Goal: Task Accomplishment & Management: Use online tool/utility

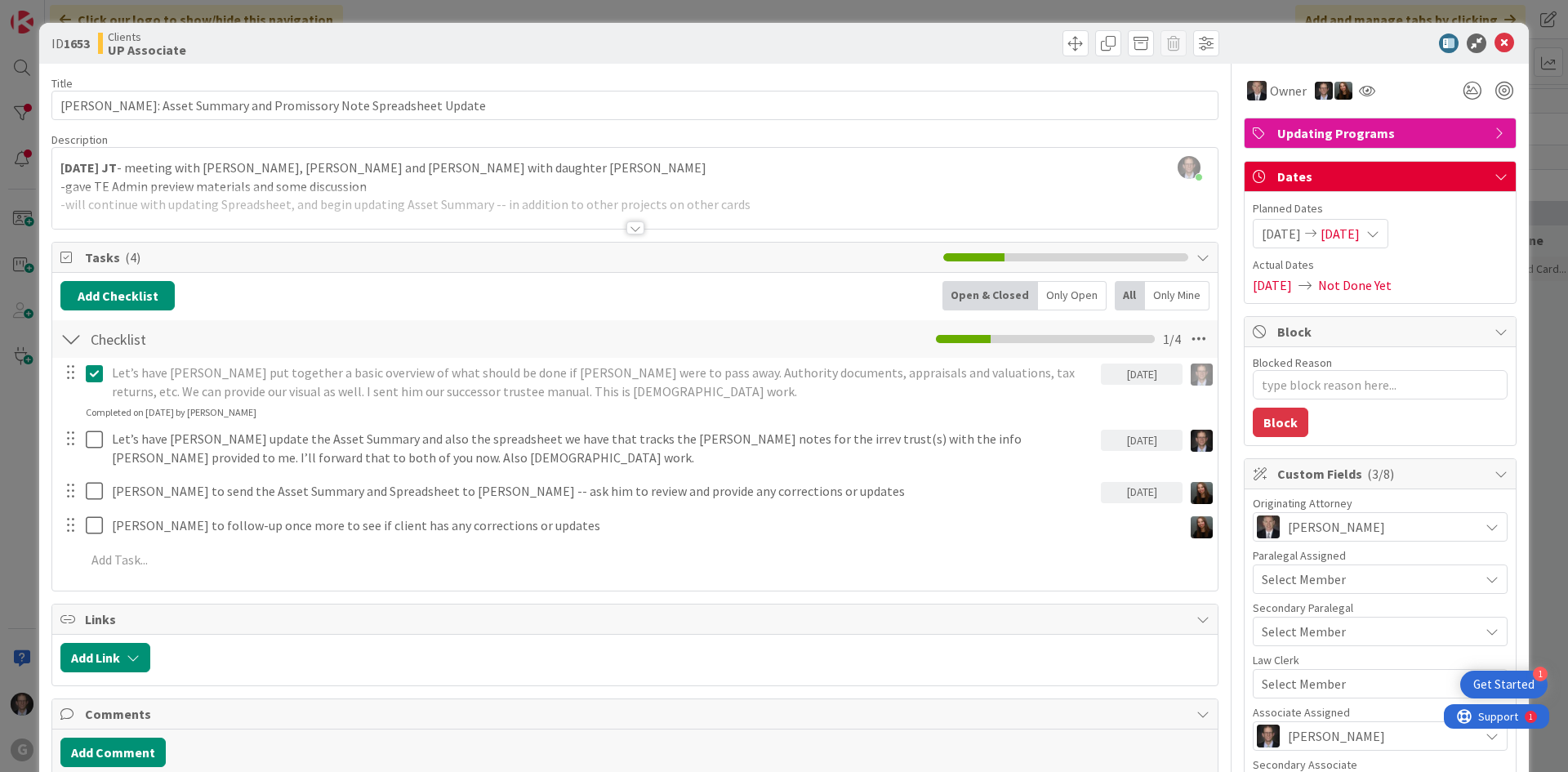
scroll to position [2312, 0]
drag, startPoint x: 1493, startPoint y: 41, endPoint x: 1472, endPoint y: 66, distance: 32.6
click at [1494, 41] on icon at bounding box center [1504, 43] width 19 height 19
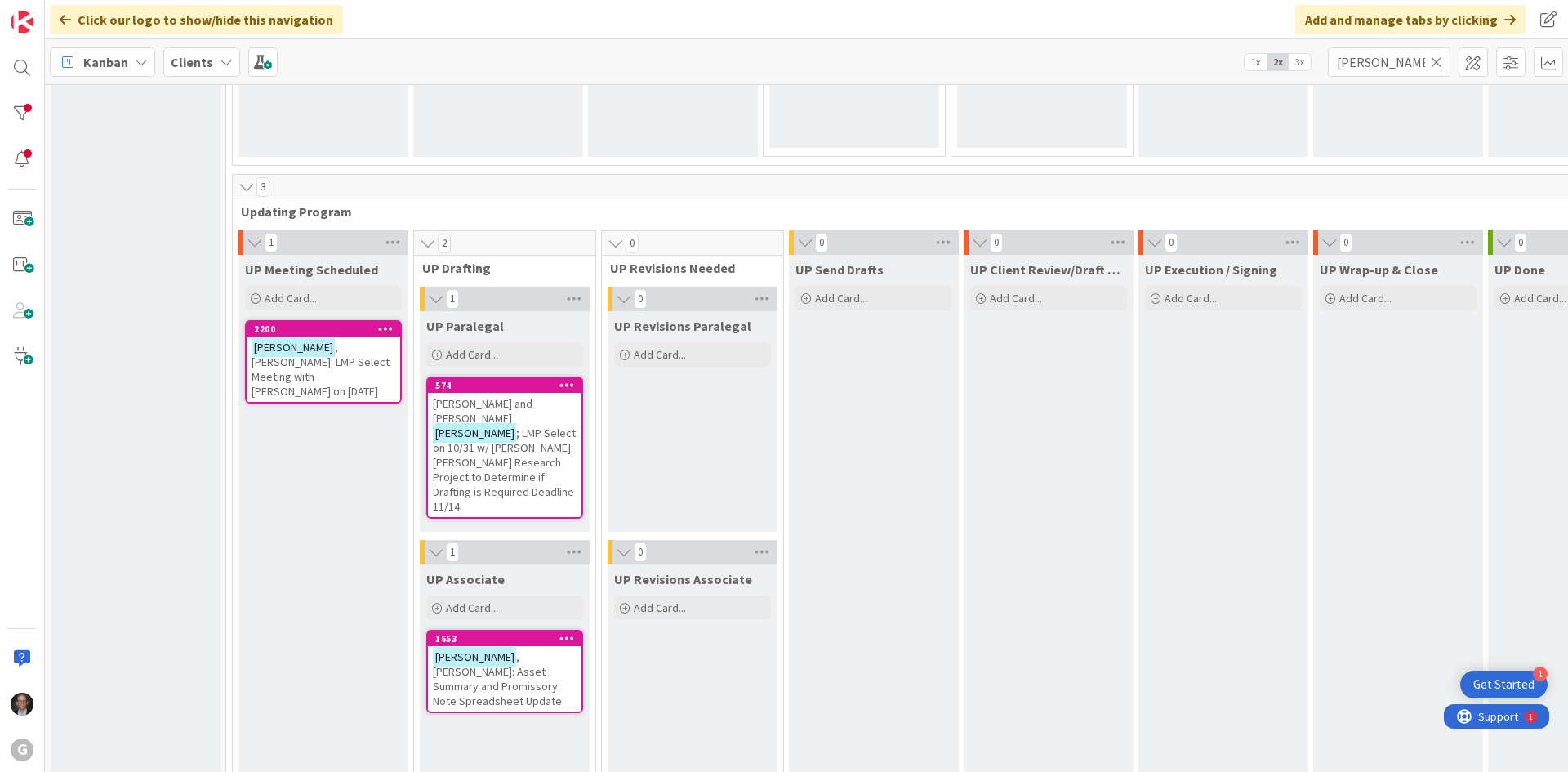
scroll to position [2230, 0]
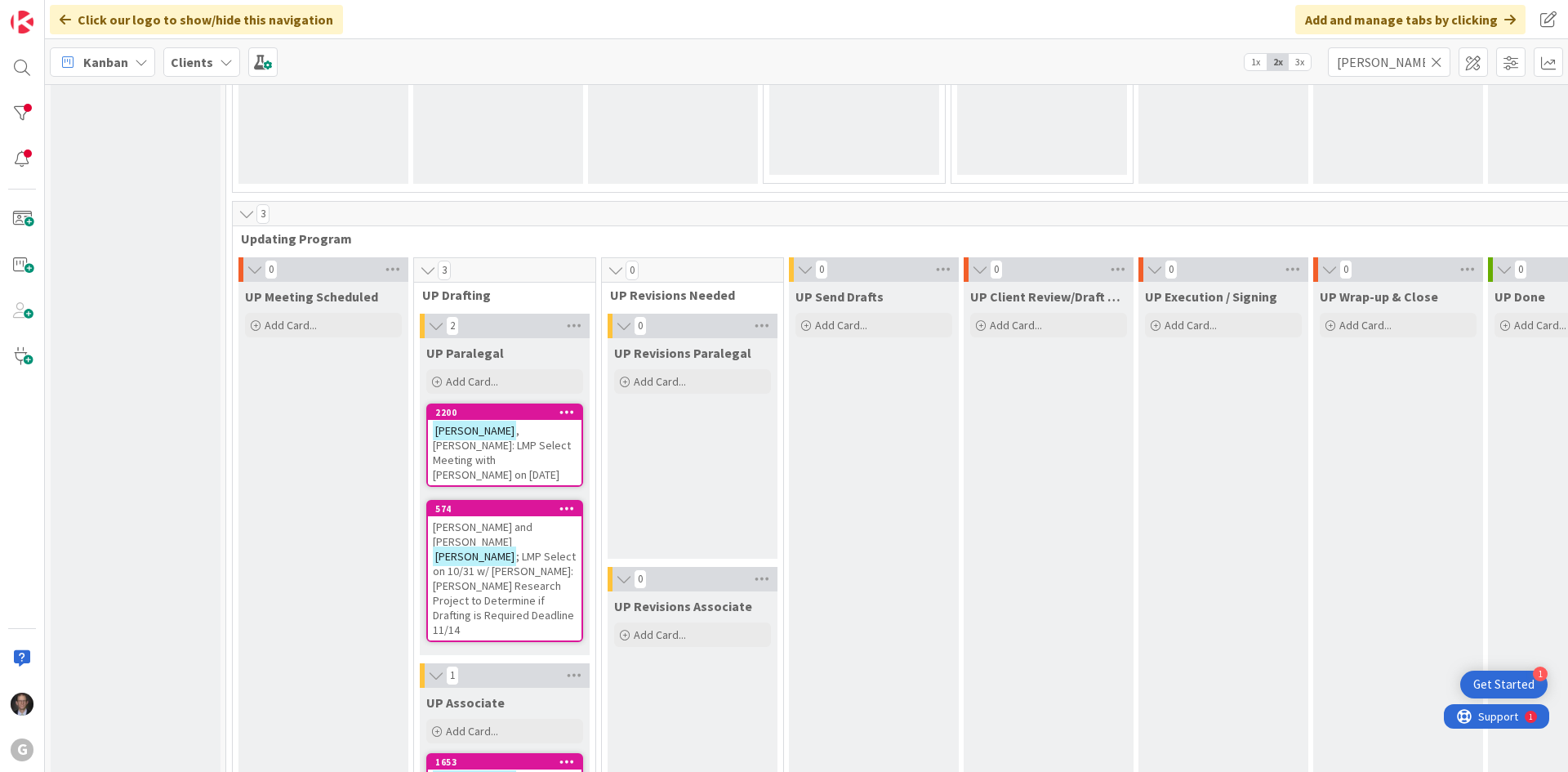
click at [505, 432] on span ", [PERSON_NAME]: LMP Select Meeting with [PERSON_NAME] on [DATE]" at bounding box center [502, 452] width 138 height 59
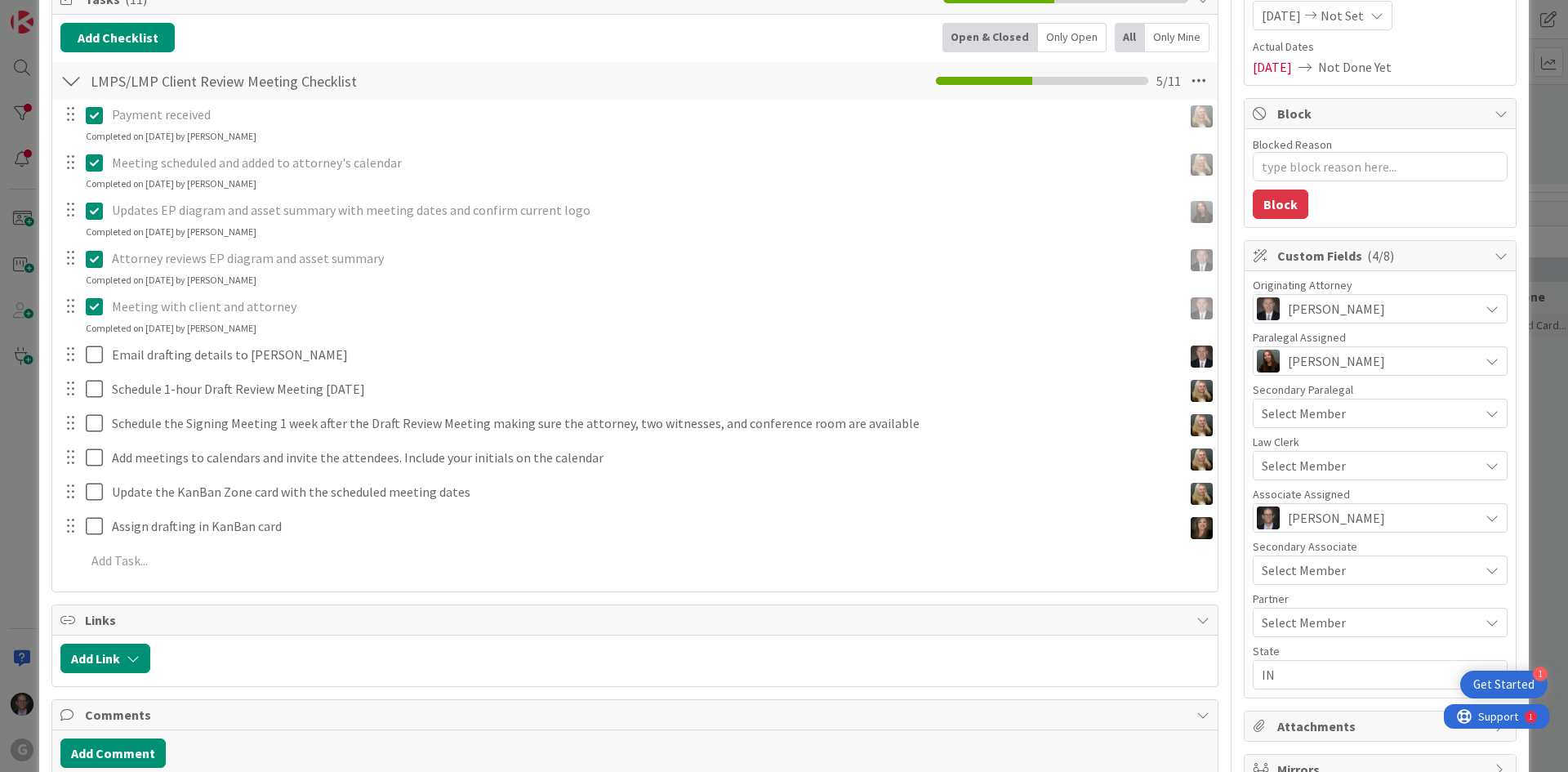
scroll to position [245, 0]
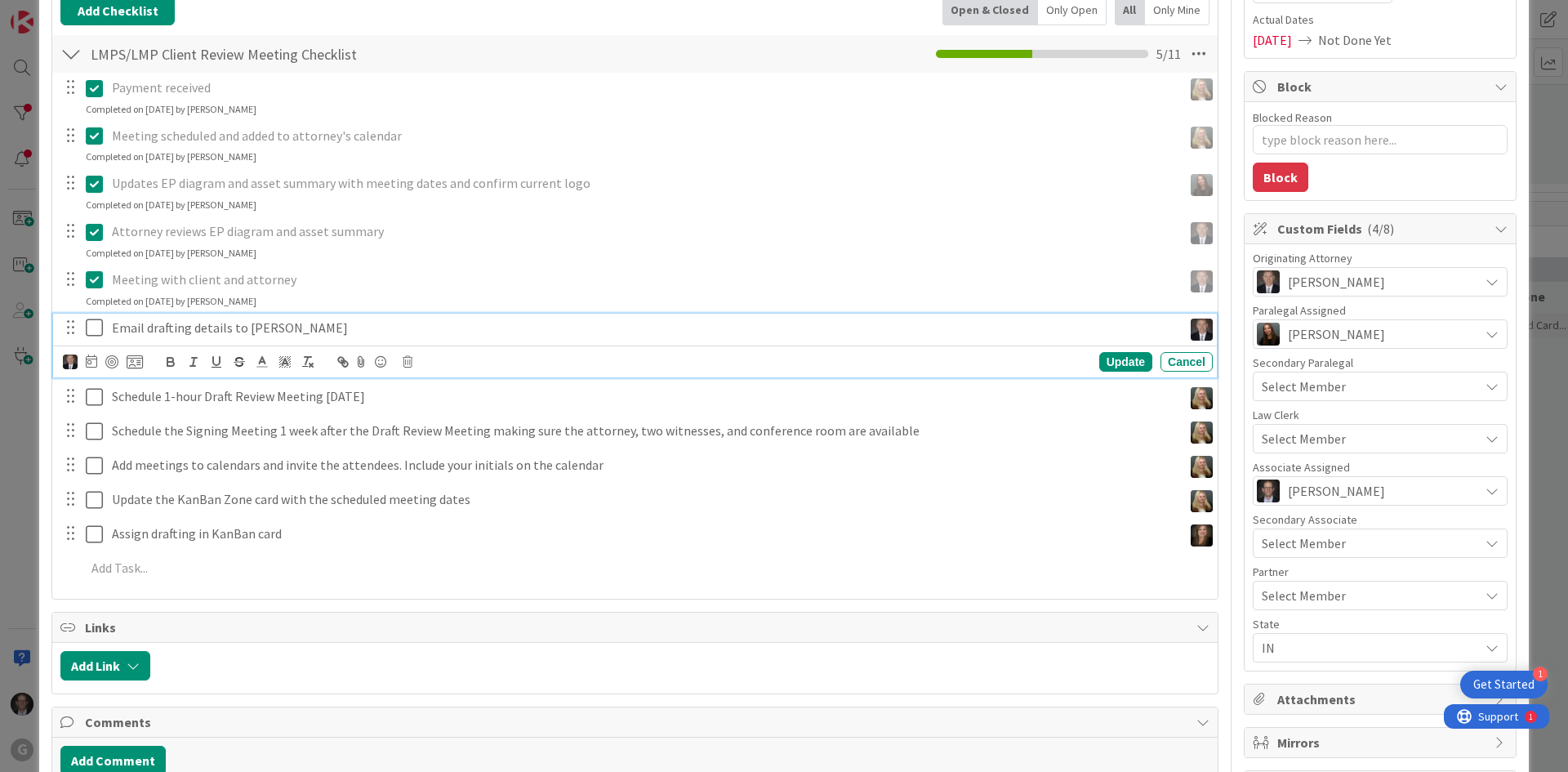
click at [96, 332] on icon at bounding box center [95, 327] width 18 height 19
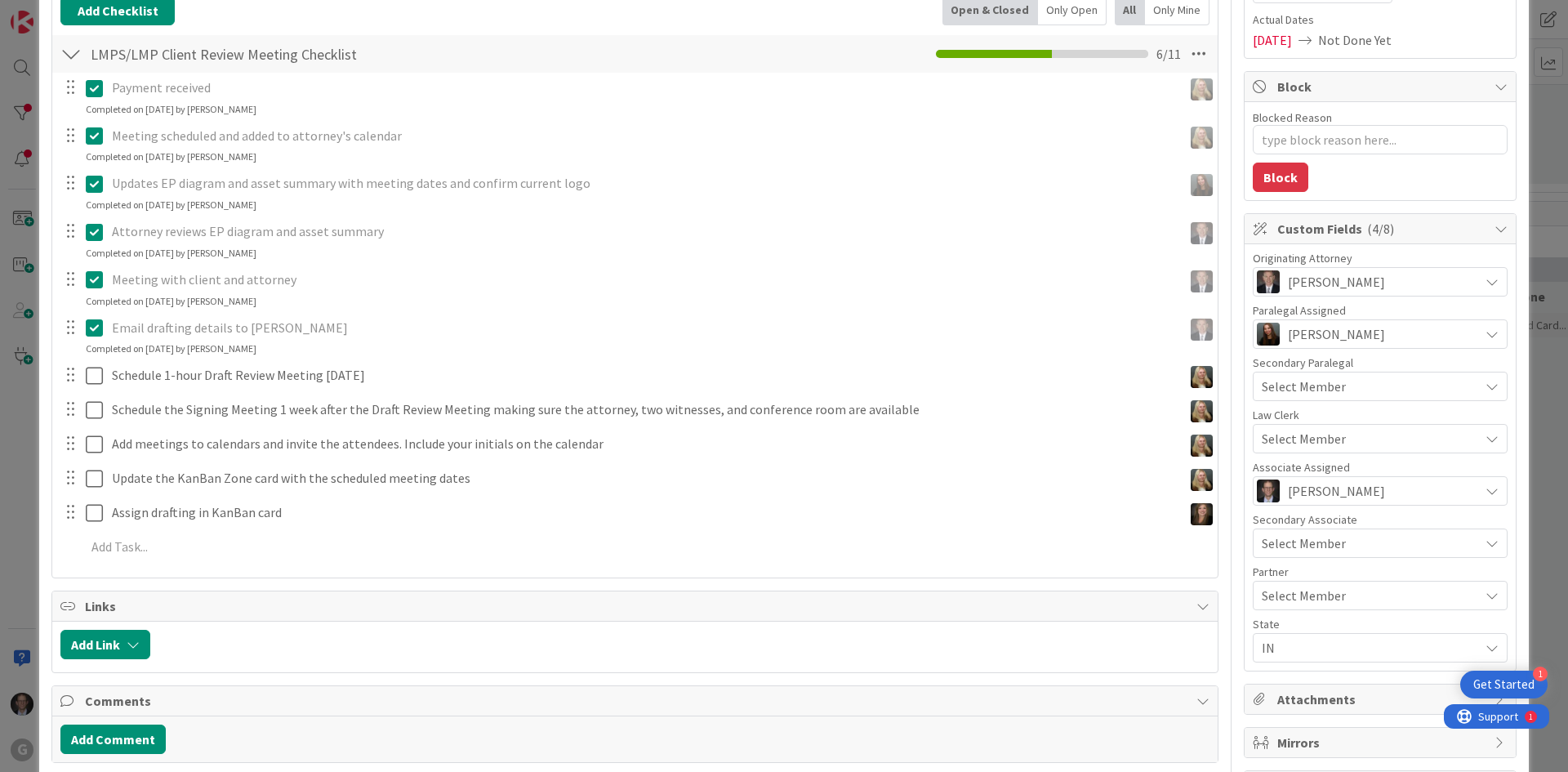
scroll to position [326, 0]
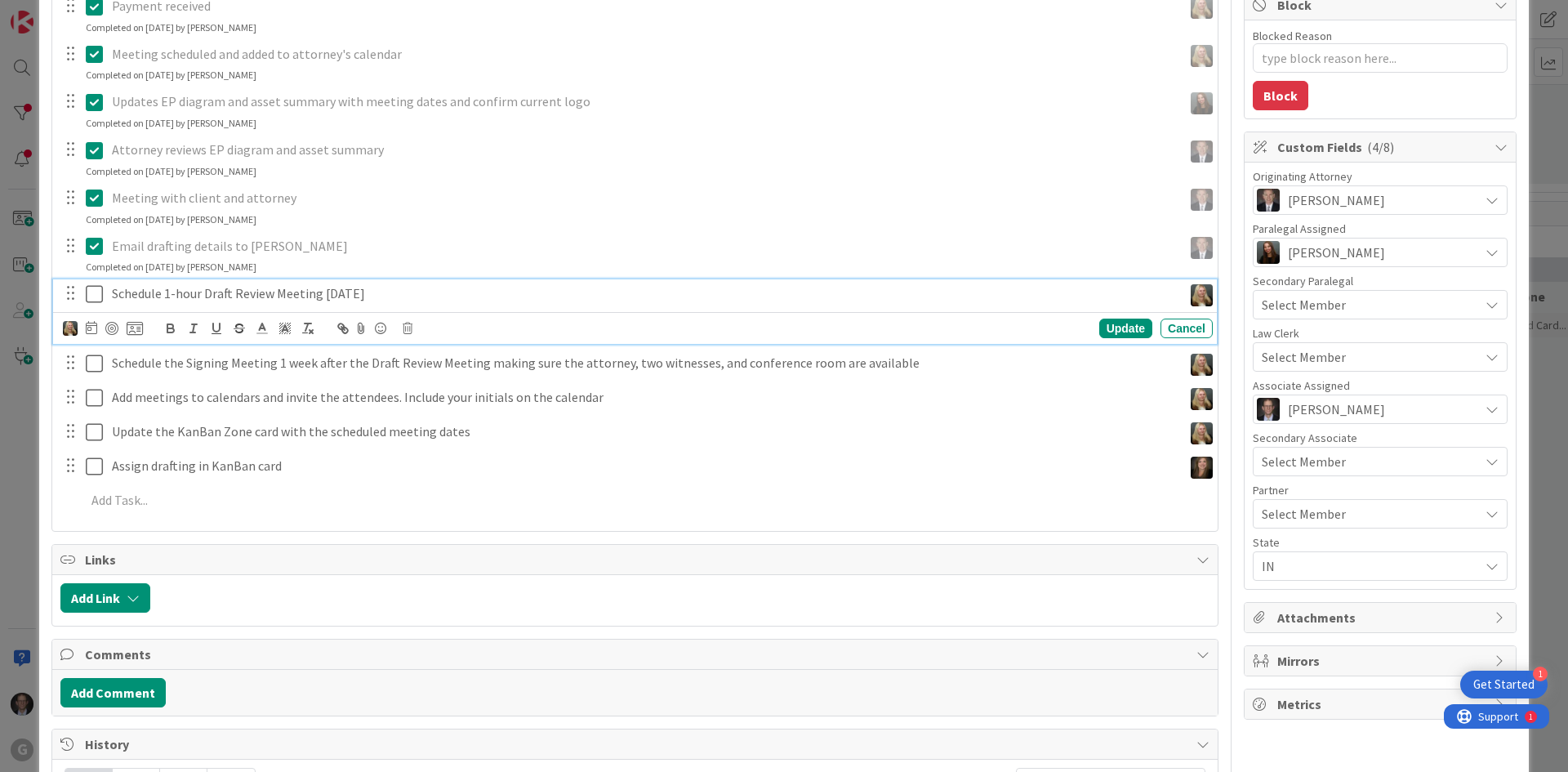
click at [165, 294] on p "Schedule 1-hour Draft Review Meeting [DATE]" at bounding box center [644, 293] width 1065 height 18
click at [408, 328] on icon at bounding box center [407, 327] width 10 height 11
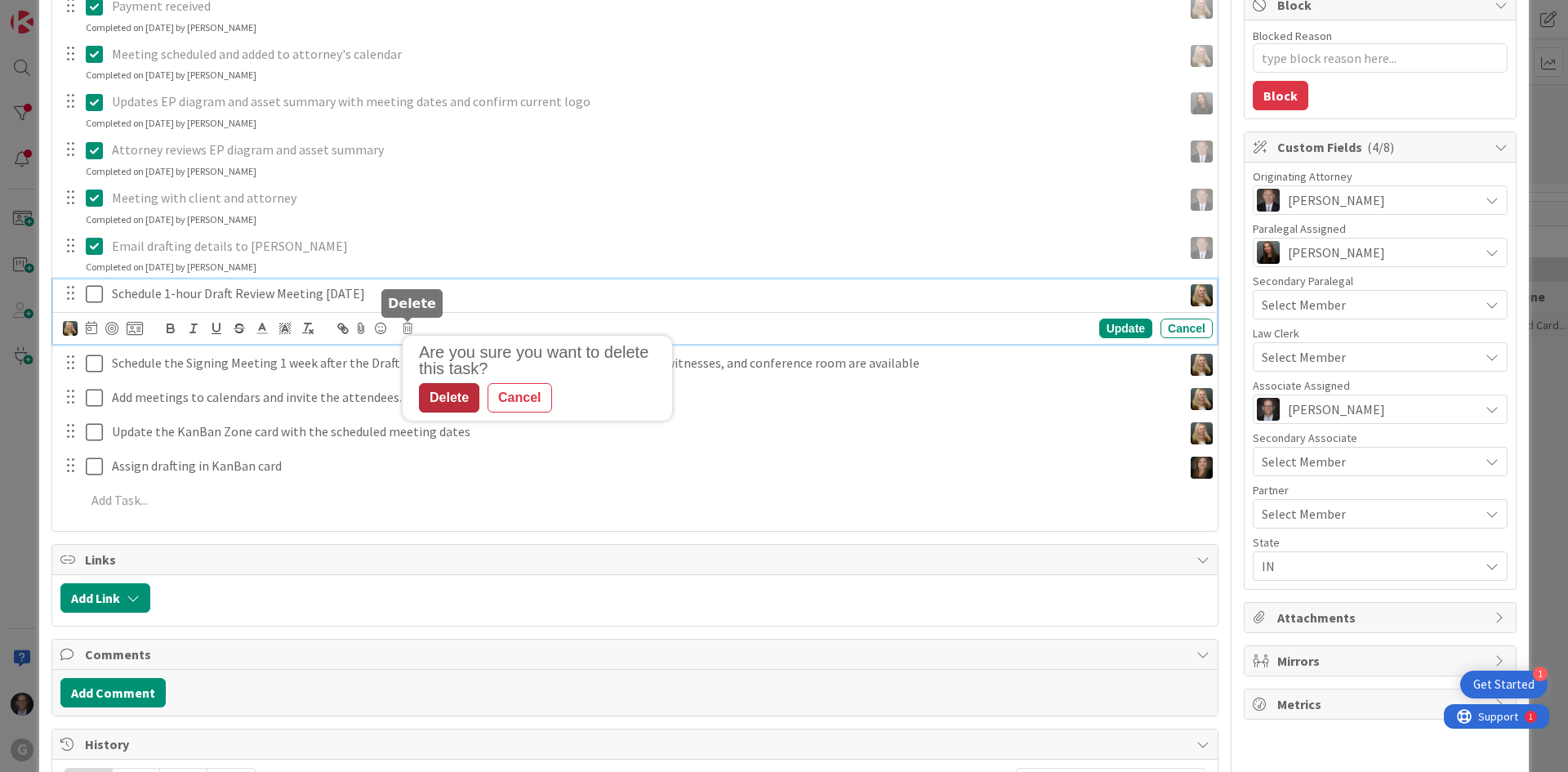
click at [430, 404] on div "Delete" at bounding box center [449, 398] width 60 height 30
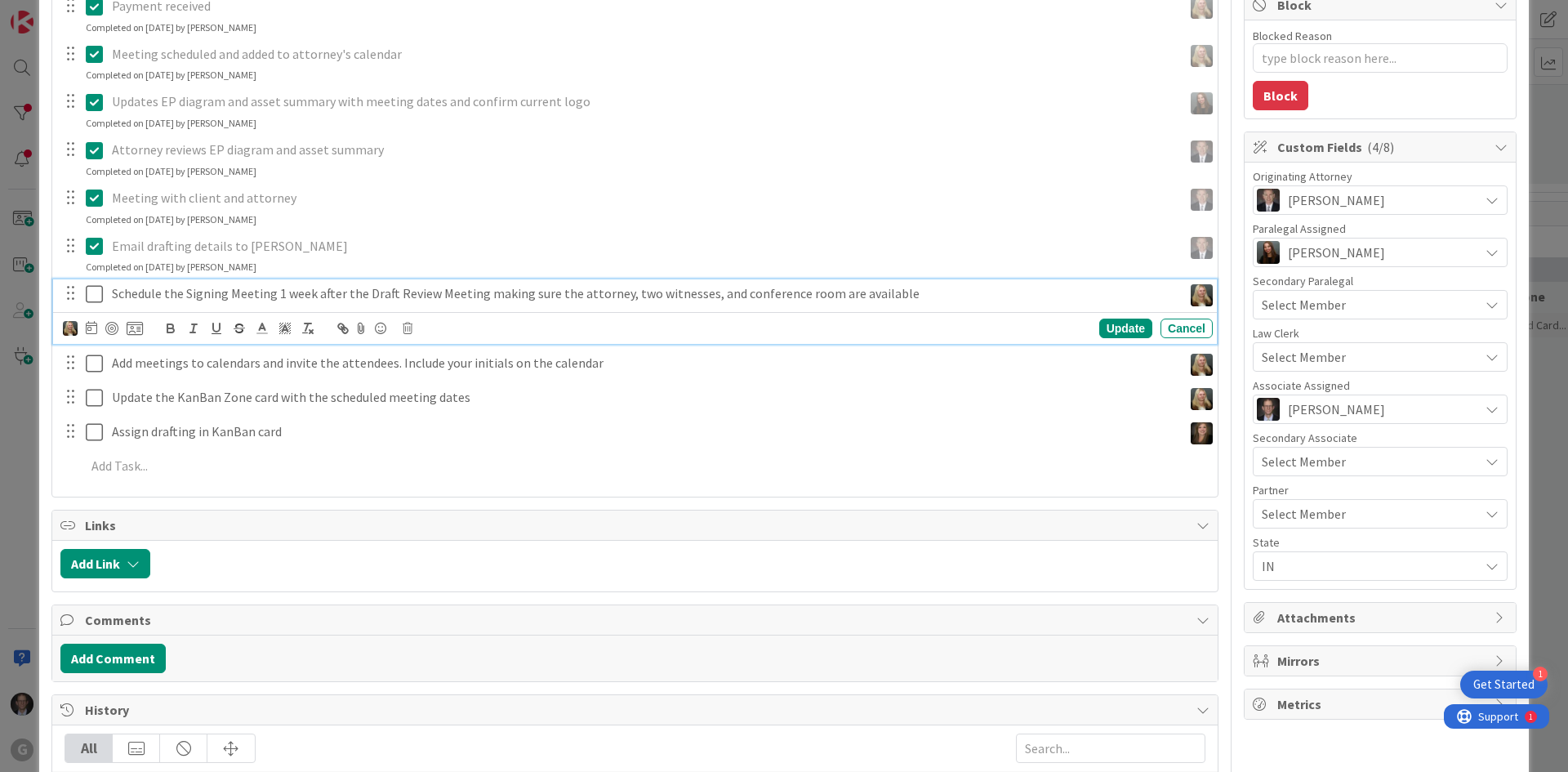
click at [295, 291] on p "Schedule the Signing Meeting 1 week after the Draft Review Meeting making sure …" at bounding box center [644, 293] width 1065 height 18
click at [403, 324] on icon at bounding box center [407, 327] width 10 height 11
click at [448, 400] on div "Delete" at bounding box center [449, 398] width 60 height 30
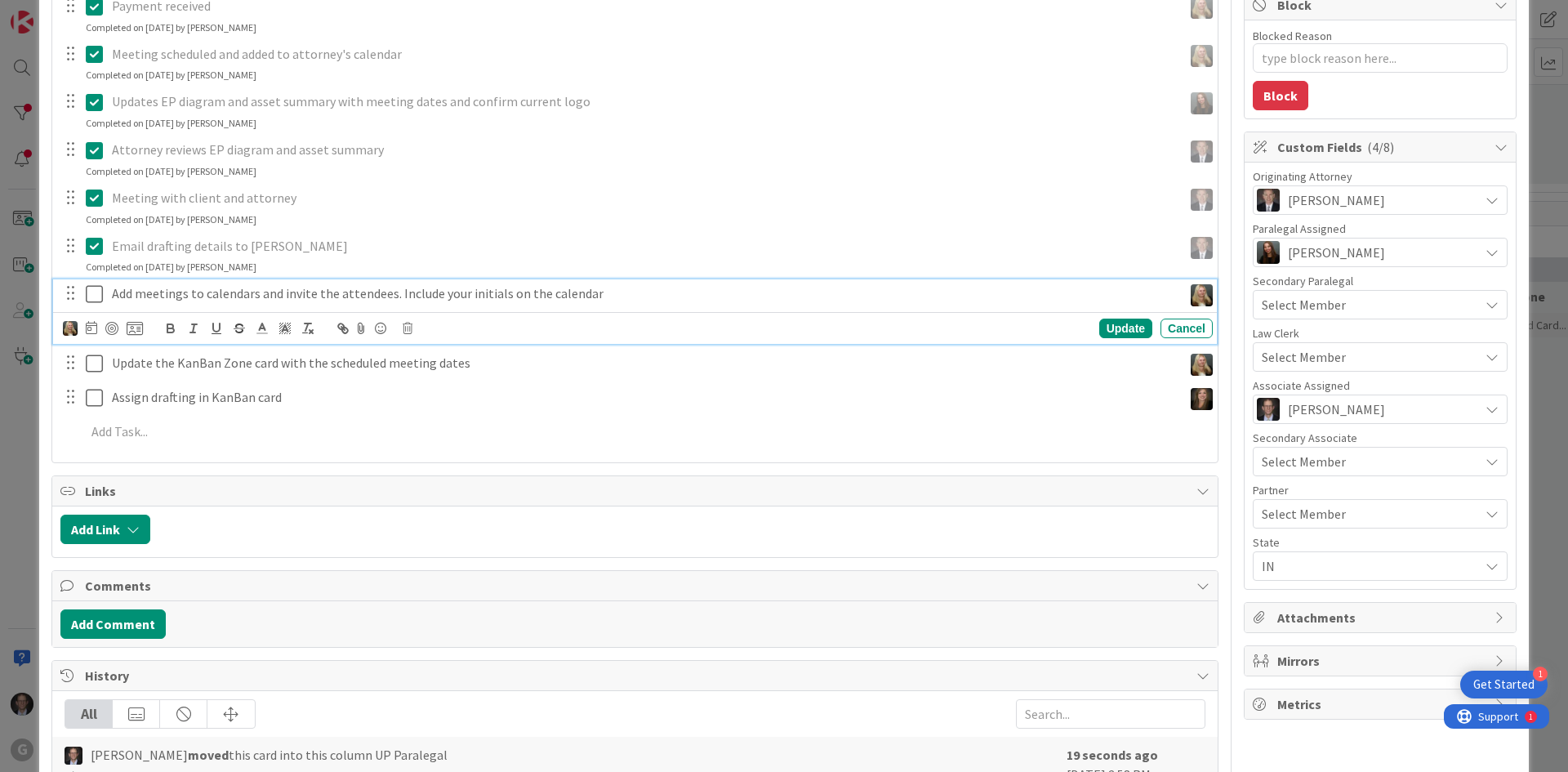
click at [297, 293] on p "Add meetings to calendars and invite the attendees. Include your initials on th…" at bounding box center [644, 293] width 1065 height 18
click at [404, 326] on icon at bounding box center [407, 327] width 10 height 11
click at [441, 399] on div "Delete" at bounding box center [449, 398] width 60 height 30
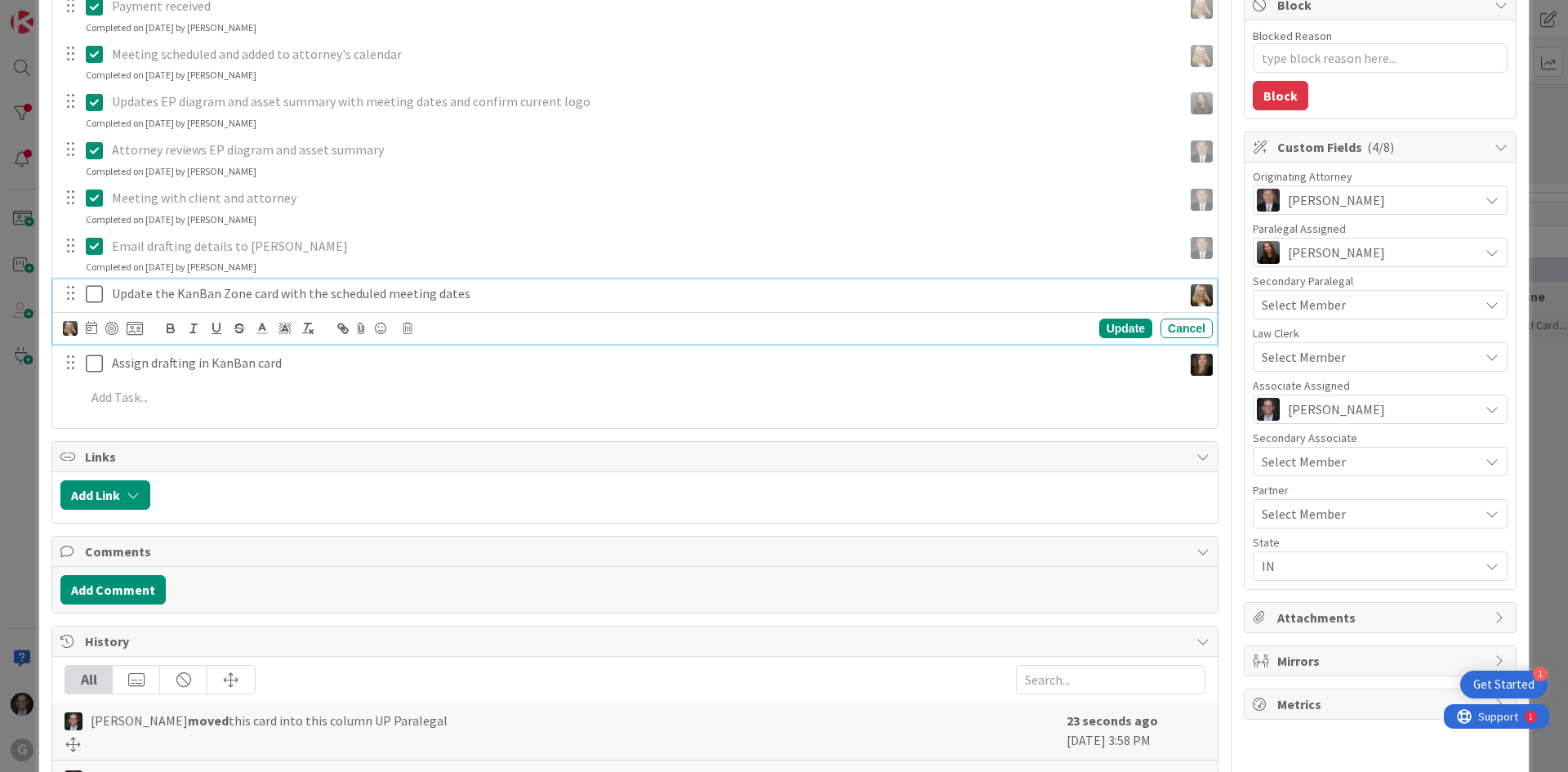
click at [322, 291] on p "Update the KanBan Zone card with the scheduled meeting dates" at bounding box center [644, 293] width 1065 height 18
click at [404, 326] on icon at bounding box center [407, 327] width 10 height 11
click at [440, 401] on div "Delete" at bounding box center [449, 398] width 60 height 30
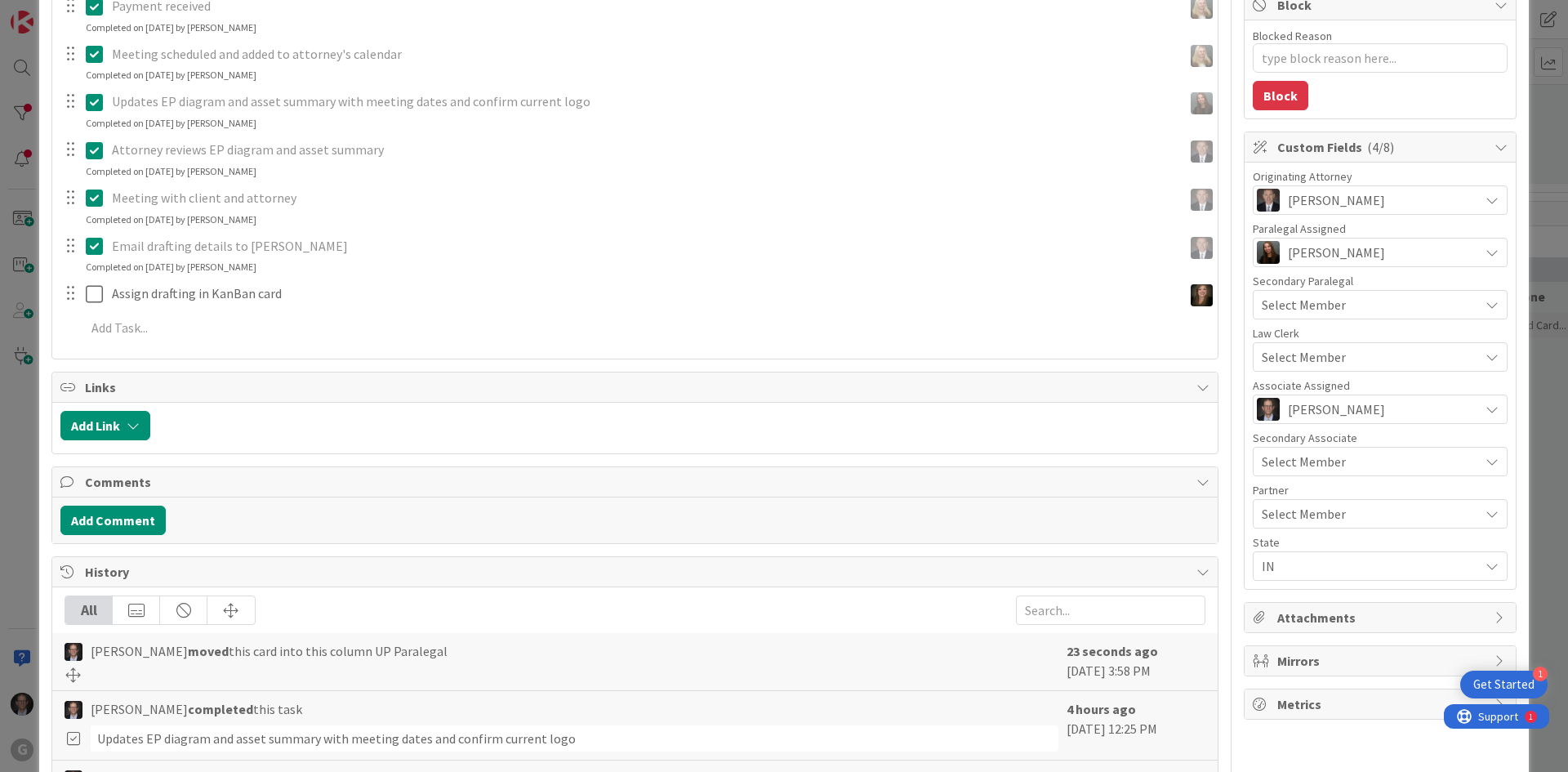
type textarea "x"
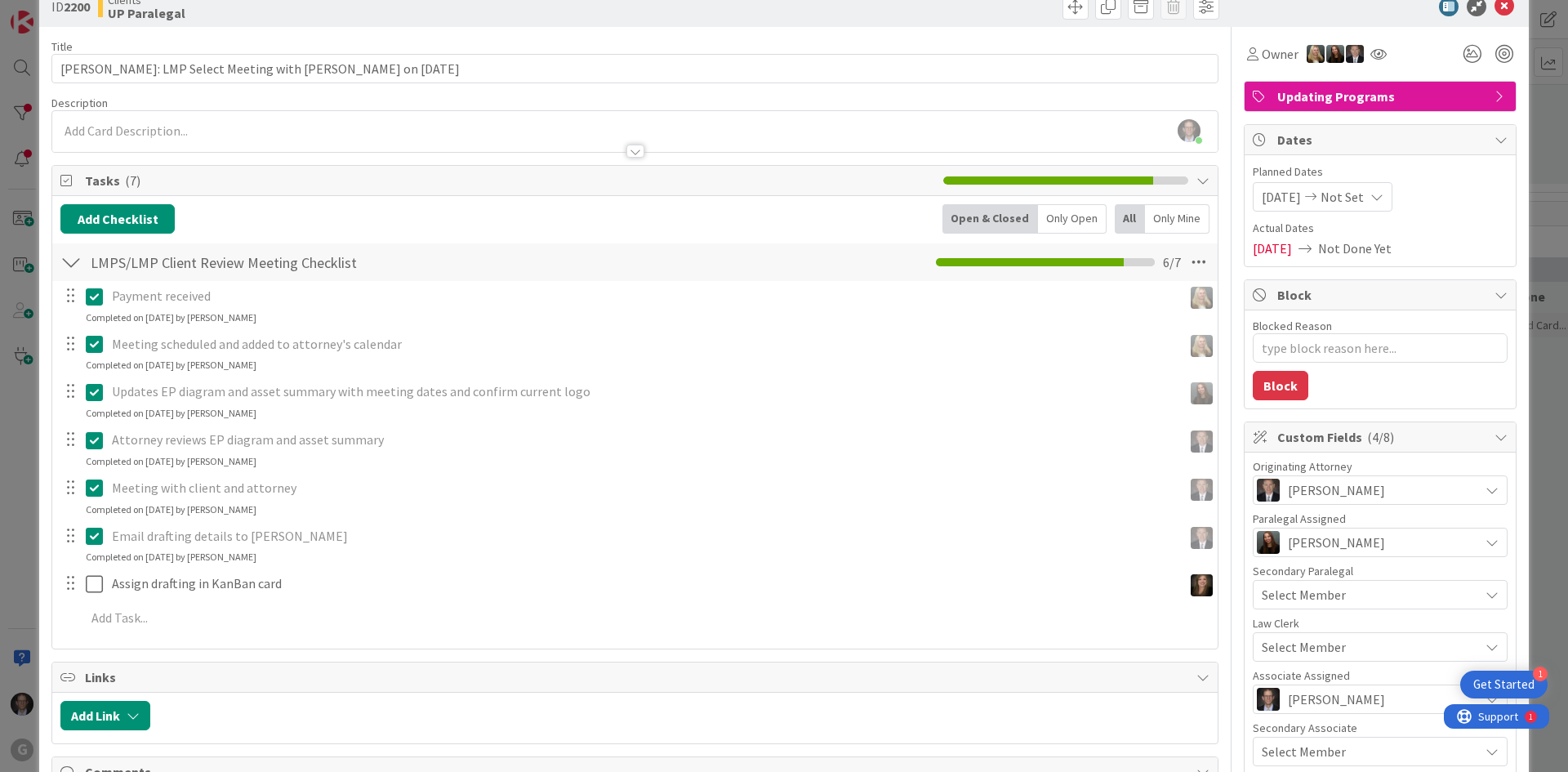
scroll to position [0, 0]
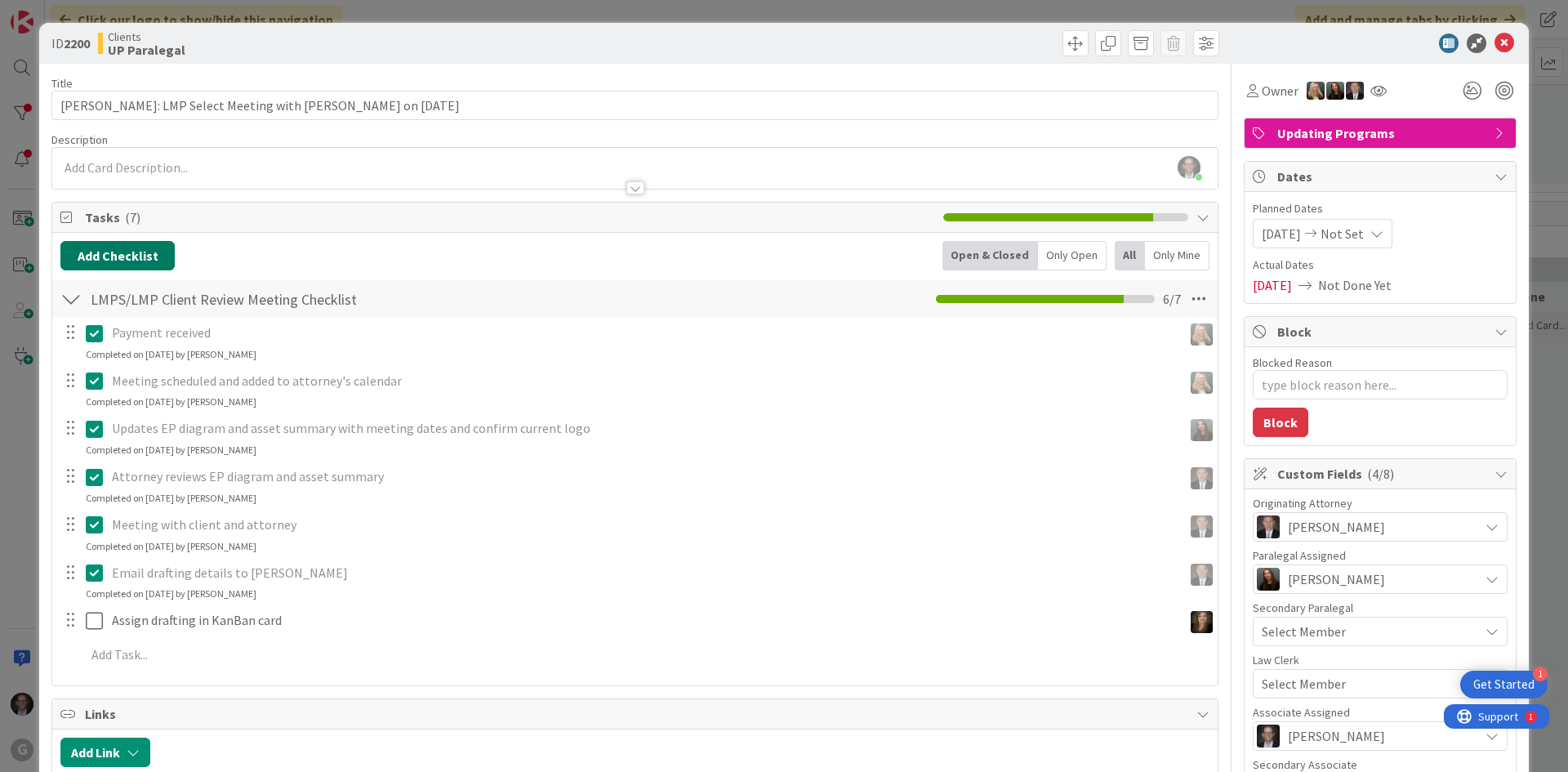
click at [130, 262] on button "Add Checklist" at bounding box center [117, 256] width 115 height 30
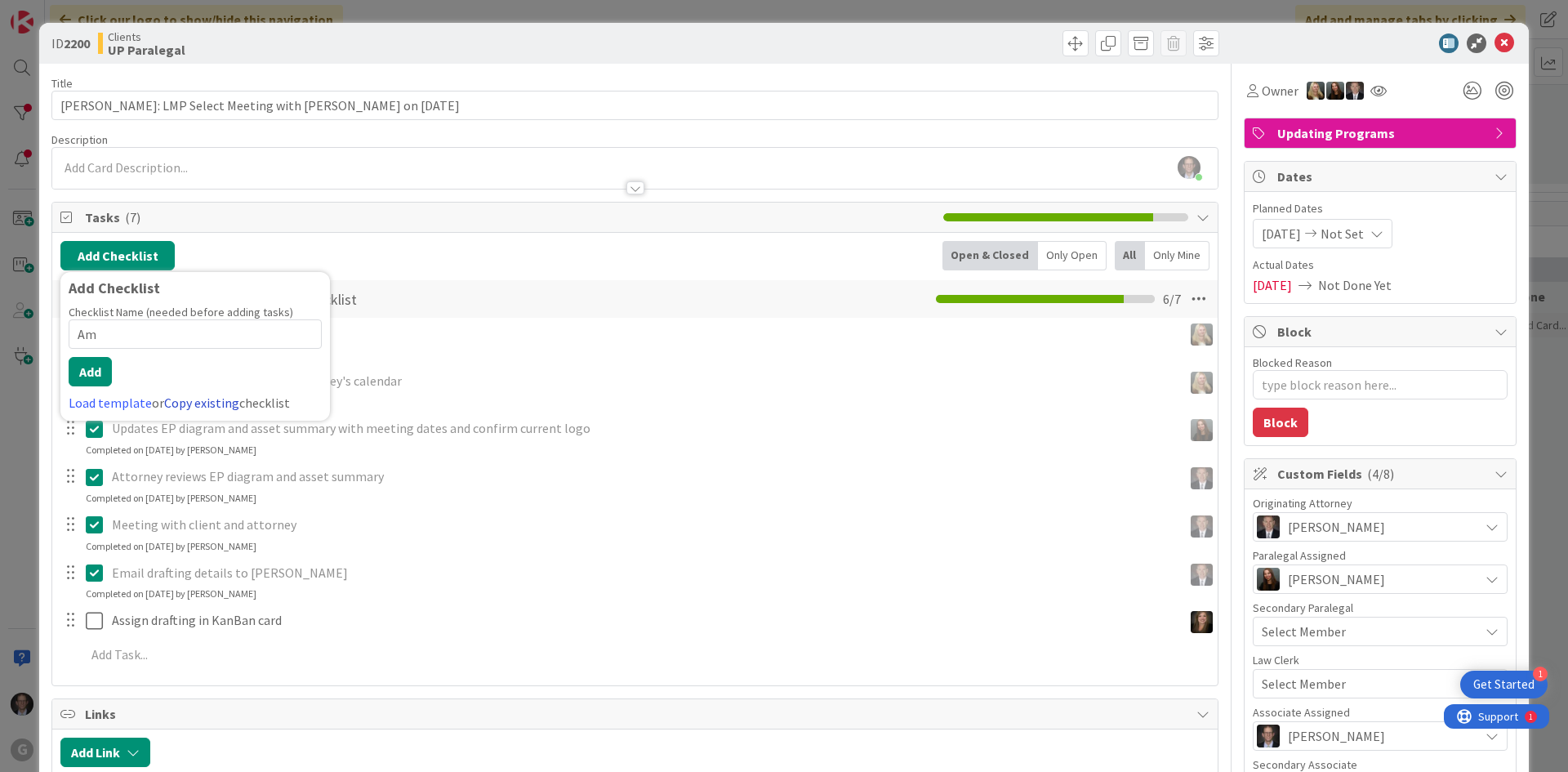
type input "A"
click at [121, 402] on link "Load template" at bounding box center [109, 403] width 83 height 17
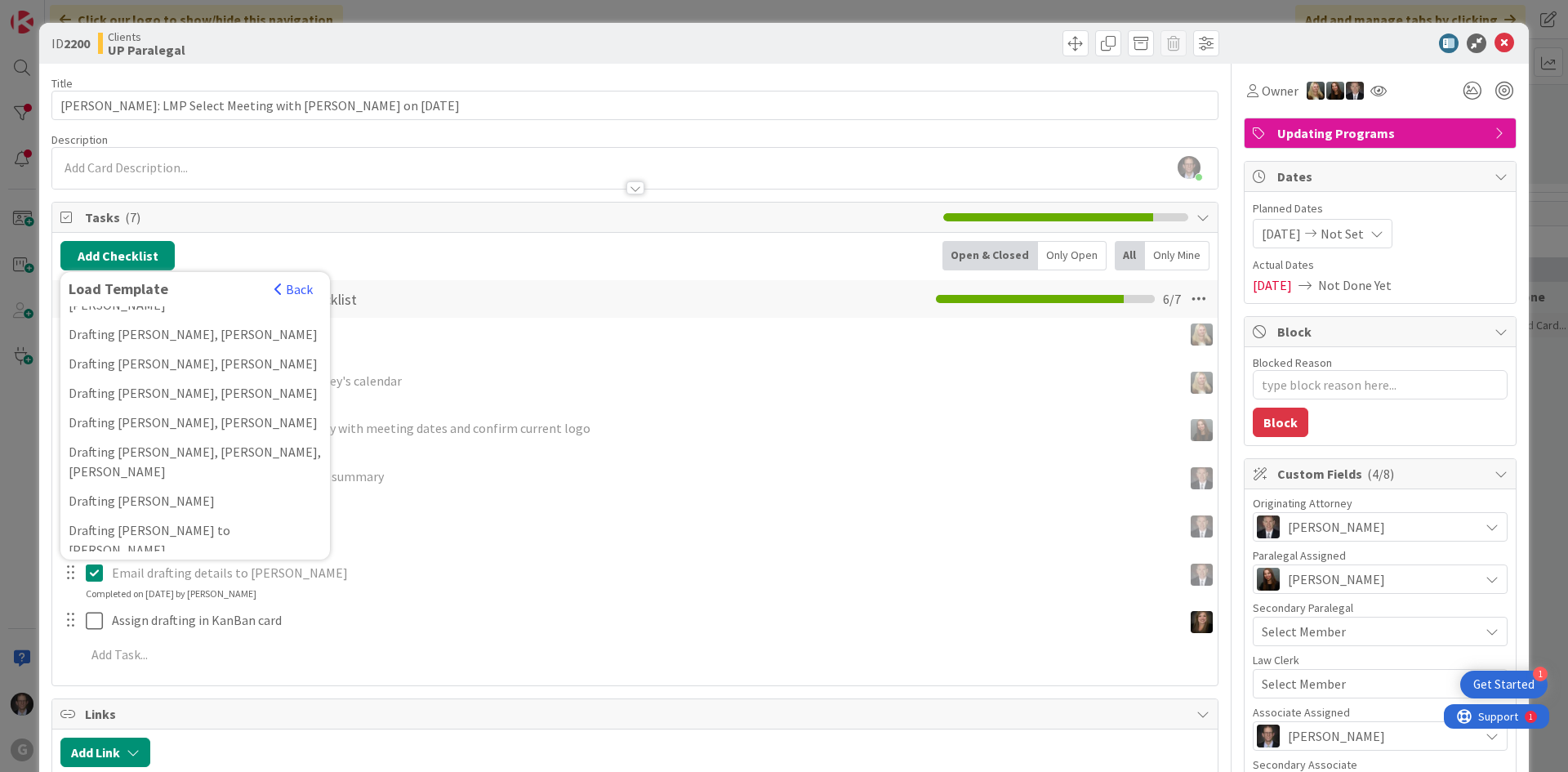
scroll to position [408, 0]
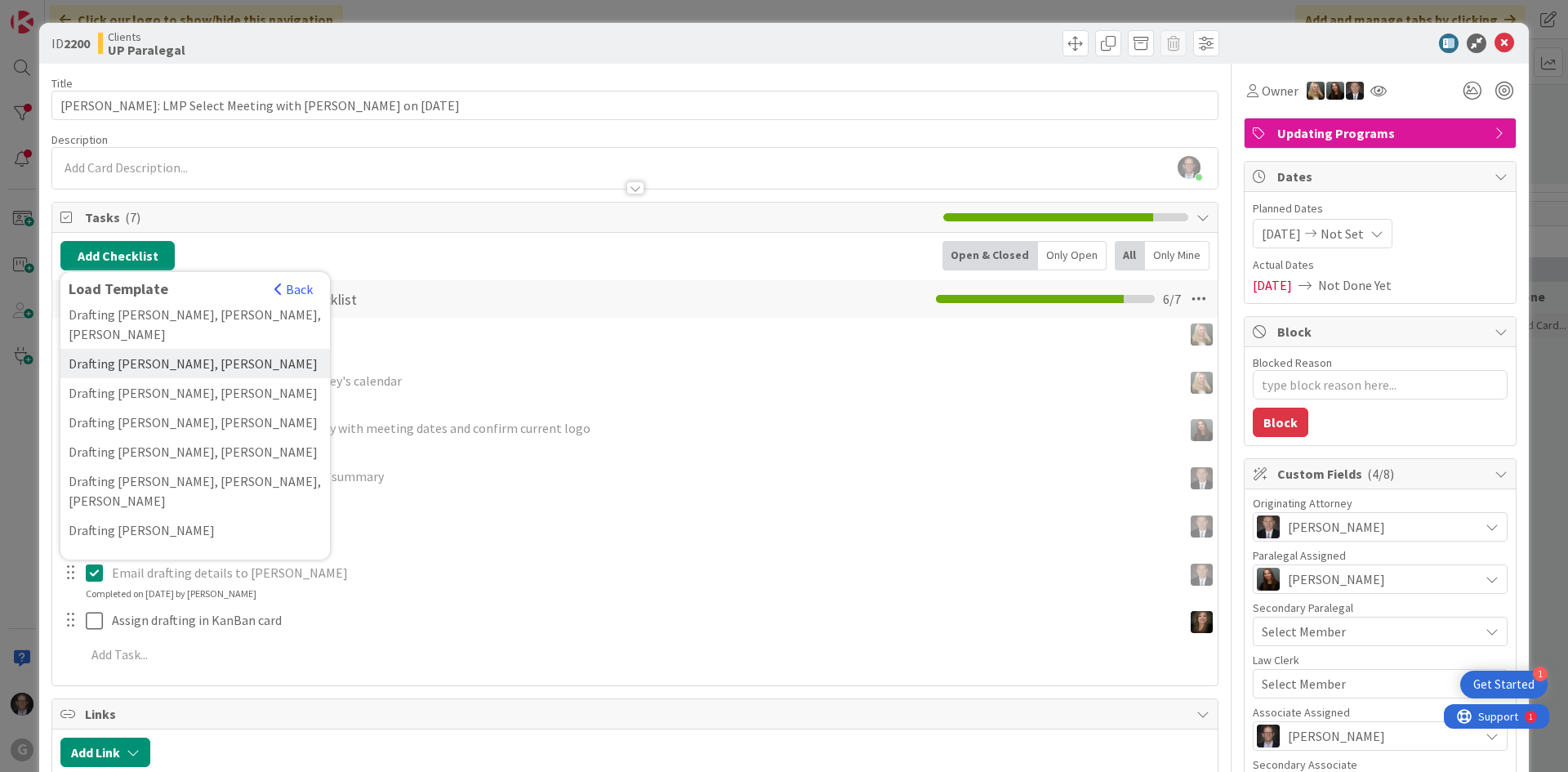
click at [134, 348] on div "Drafting [PERSON_NAME], [PERSON_NAME]" at bounding box center [195, 363] width 270 height 30
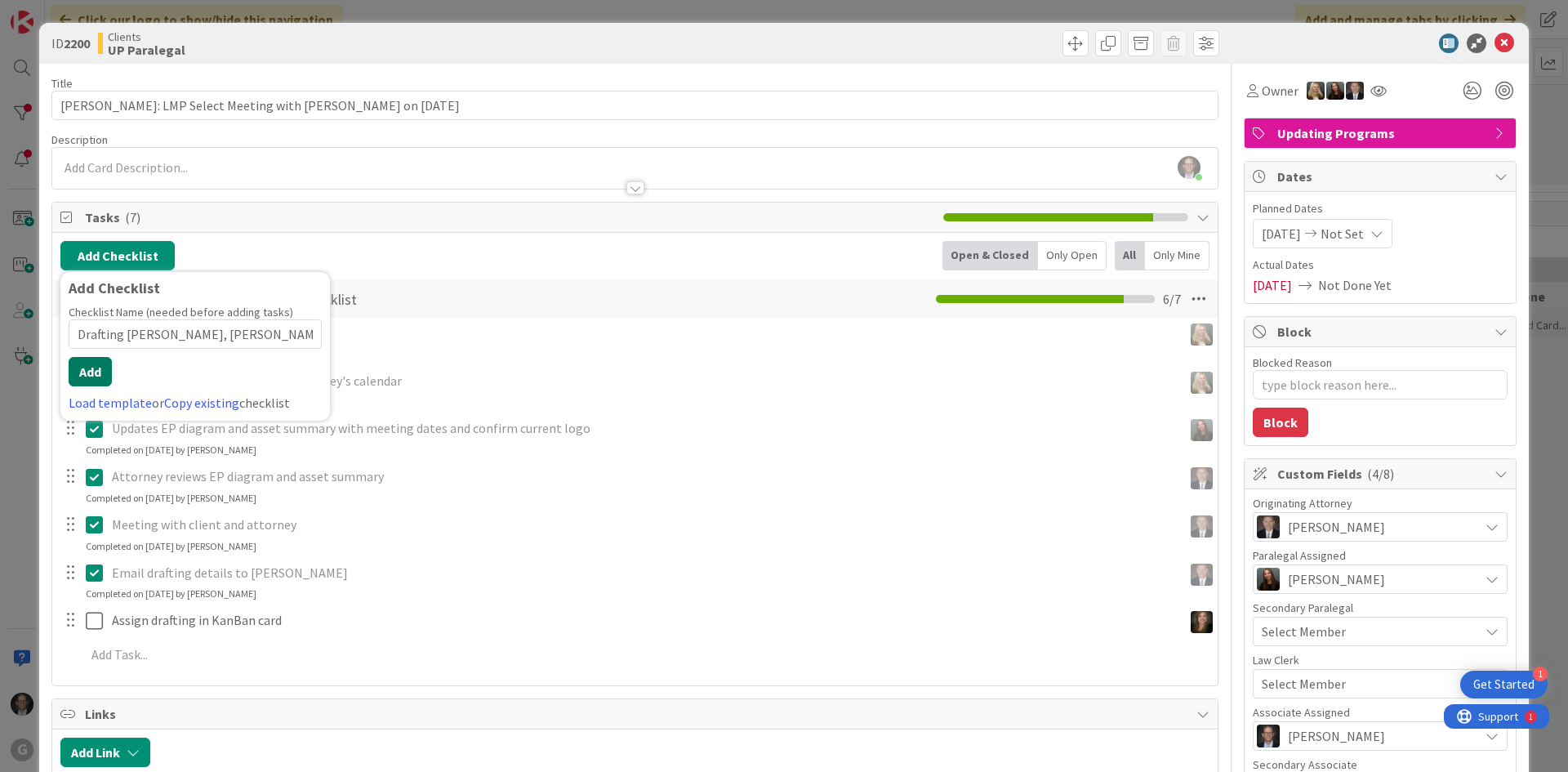
click at [83, 371] on button "Add" at bounding box center [89, 372] width 43 height 30
type textarea "x"
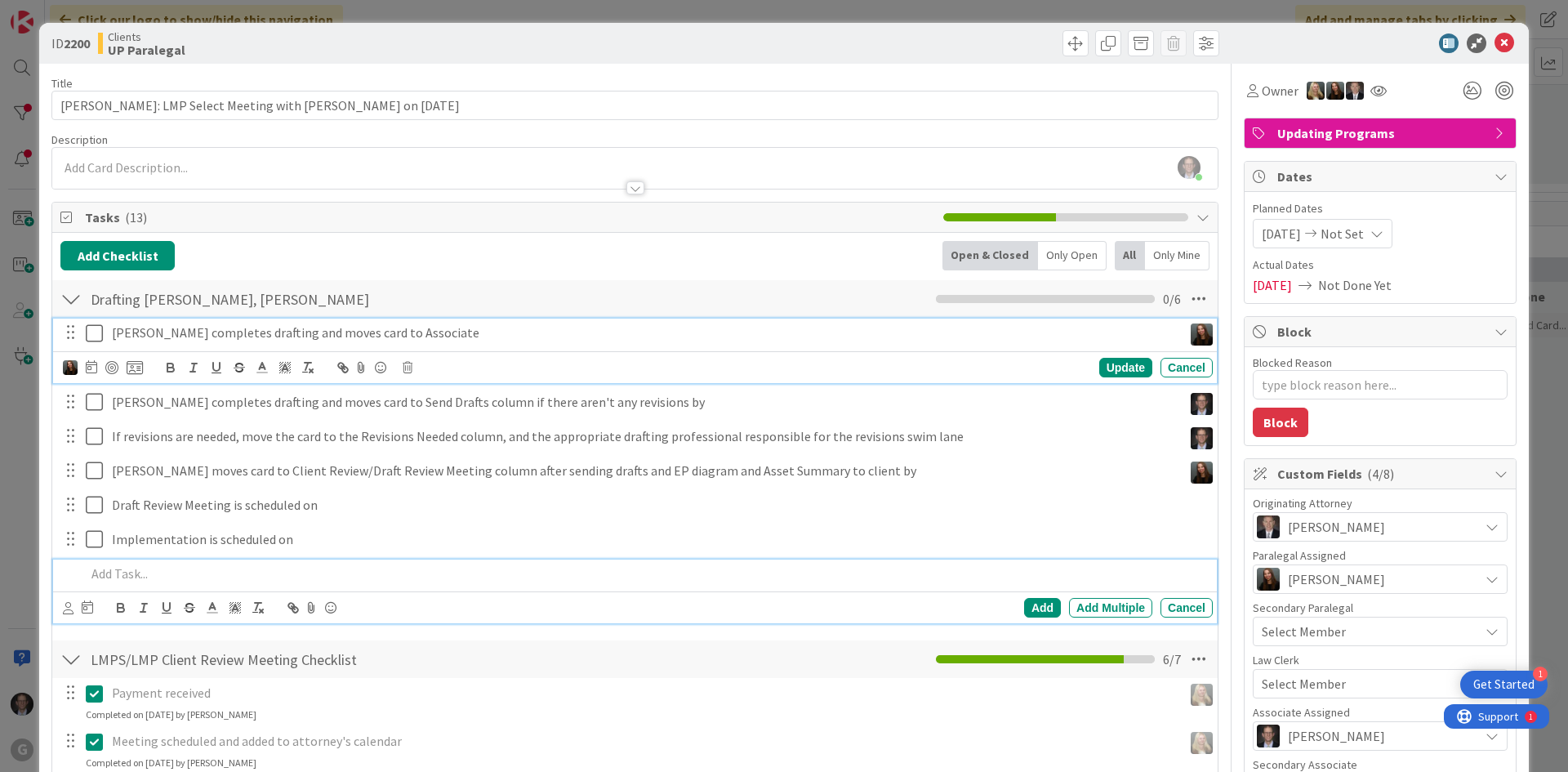
click at [167, 340] on p "[PERSON_NAME] completes drafting and moves card to Associate" at bounding box center [644, 332] width 1065 height 18
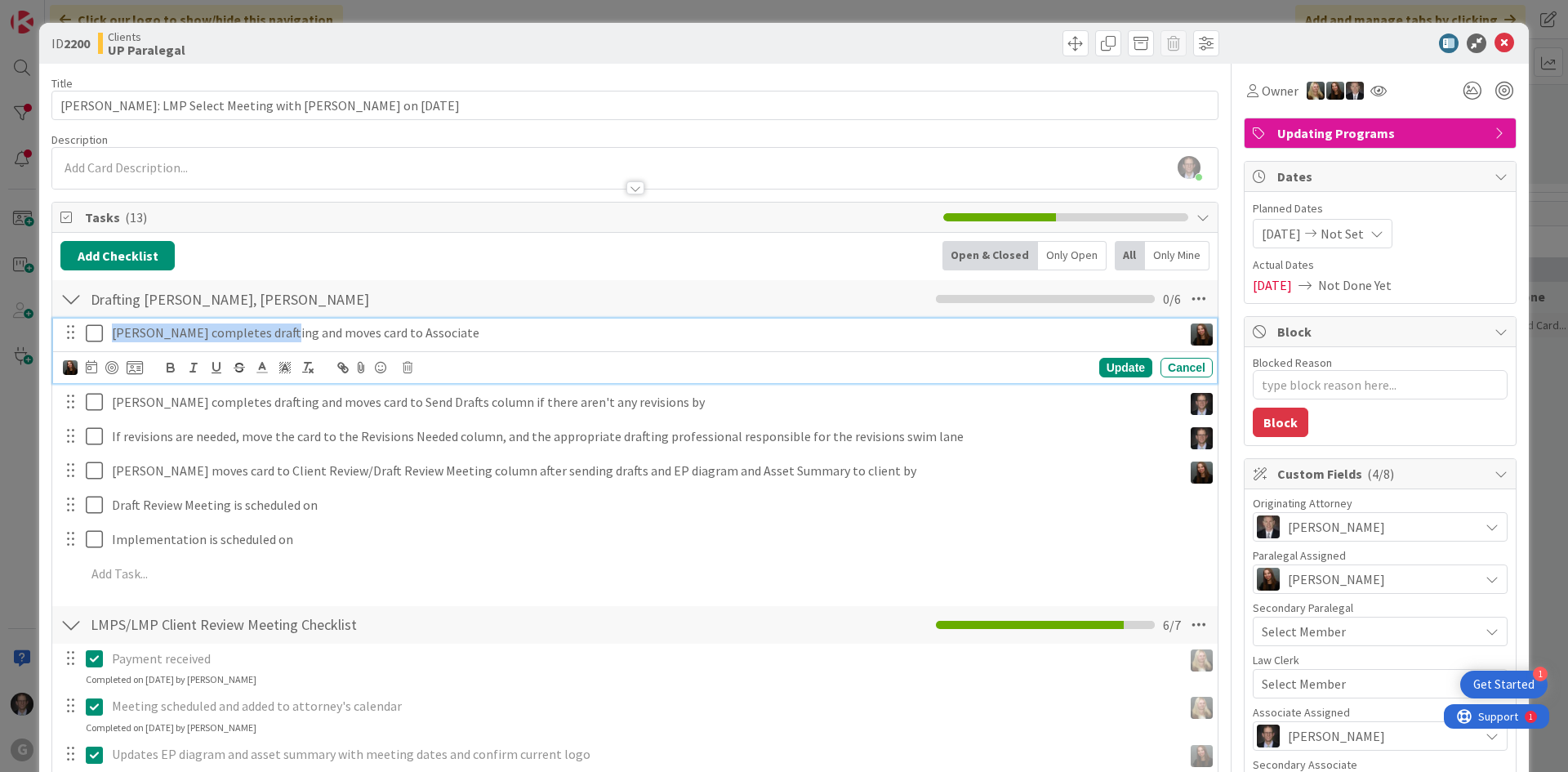
drag, startPoint x: 113, startPoint y: 334, endPoint x: 284, endPoint y: 332, distance: 171.0
click at [284, 332] on p "[PERSON_NAME] completes drafting and moves card to Associate" at bounding box center [644, 332] width 1065 height 18
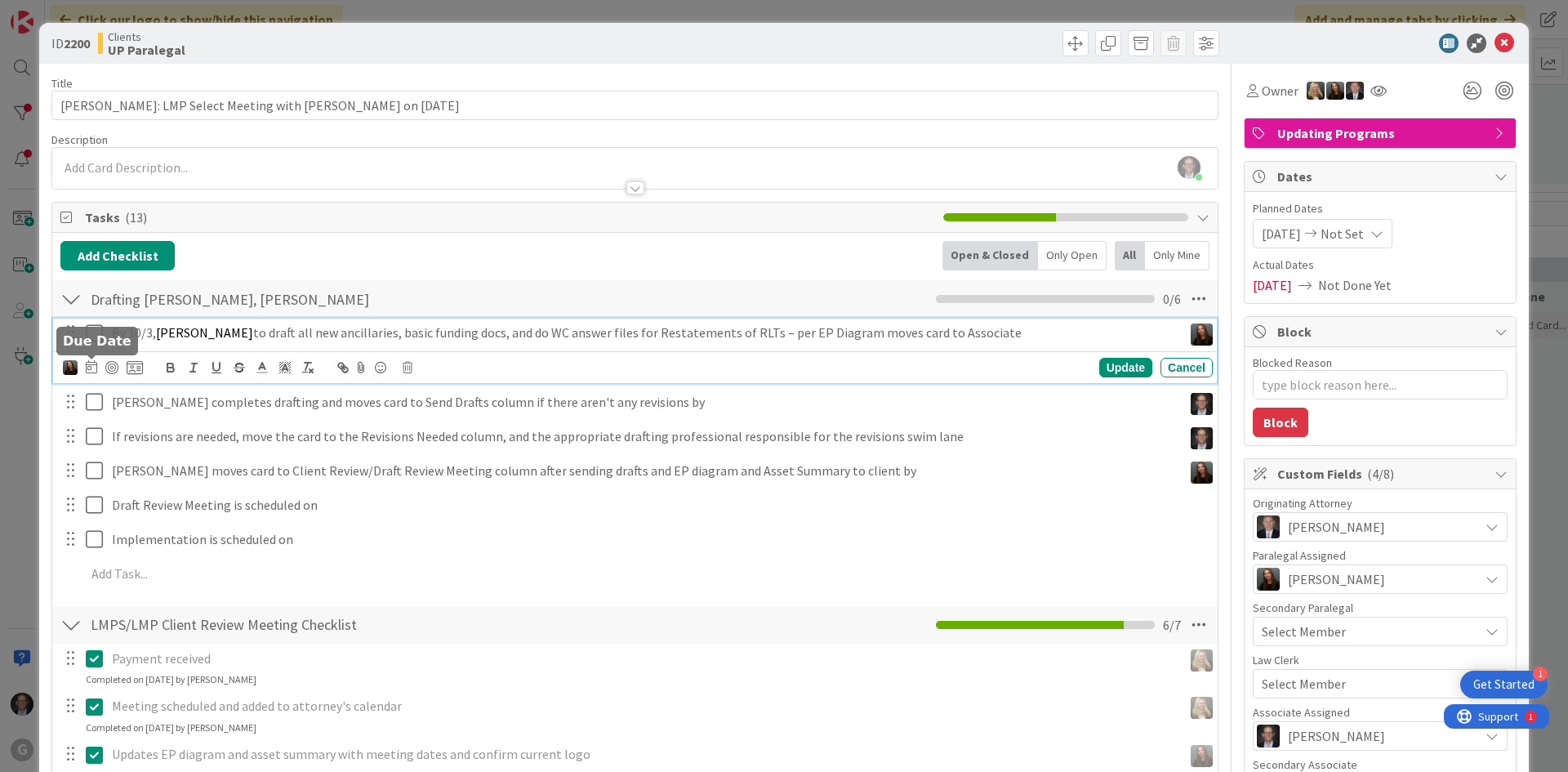
click at [91, 368] on icon at bounding box center [91, 366] width 11 height 13
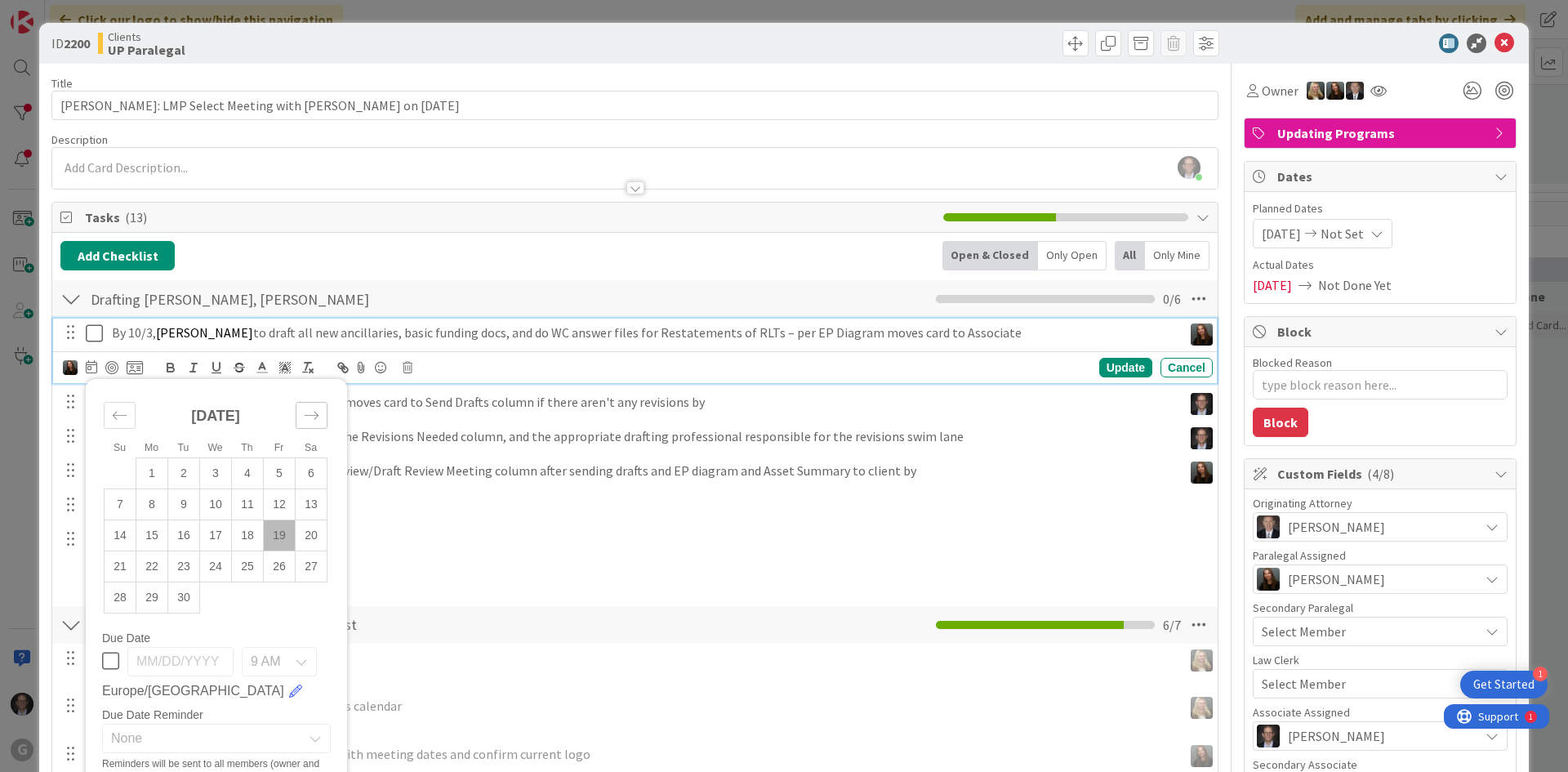
click at [320, 415] on div "Move forward to switch to the next month." at bounding box center [312, 415] width 32 height 27
click at [284, 467] on td "3" at bounding box center [279, 472] width 32 height 31
type input "[DATE]"
click at [1106, 365] on div "Update" at bounding box center [1126, 368] width 53 height 19
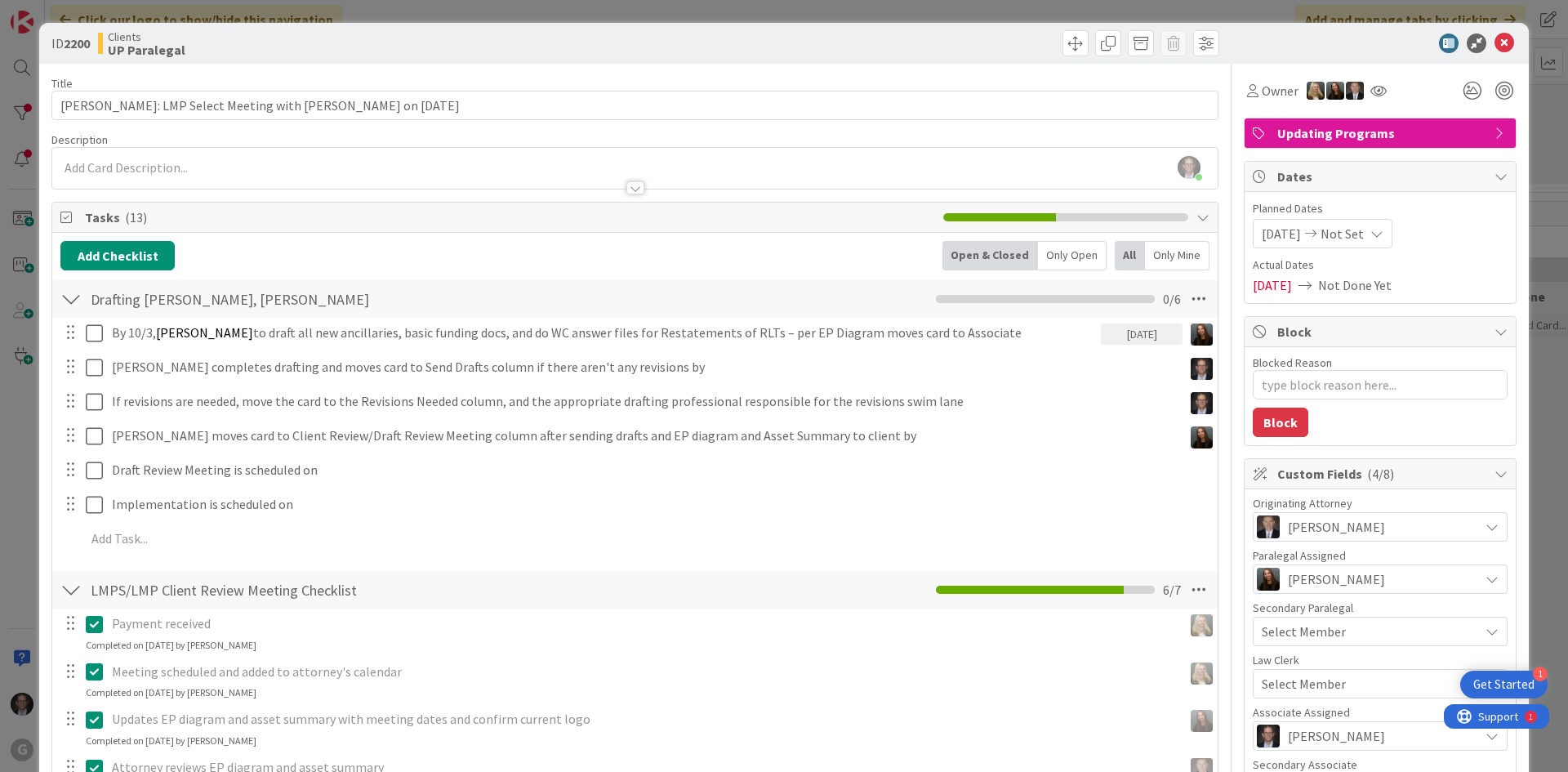
type textarea "x"
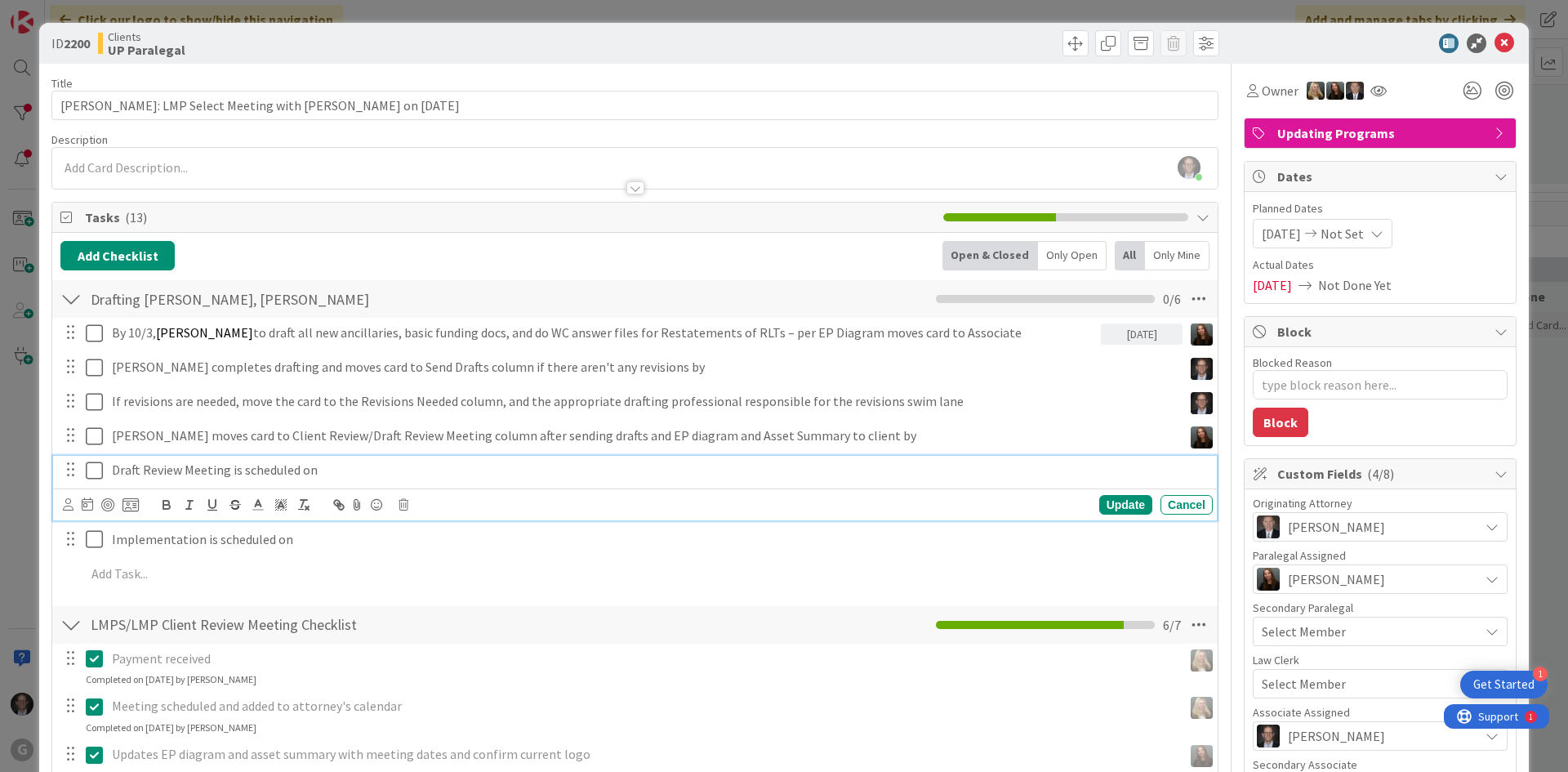
click at [117, 467] on p "Draft Review Meeting is scheduled on" at bounding box center [659, 469] width 1094 height 18
click at [1103, 505] on div "Update" at bounding box center [1126, 504] width 53 height 19
type textarea "x"
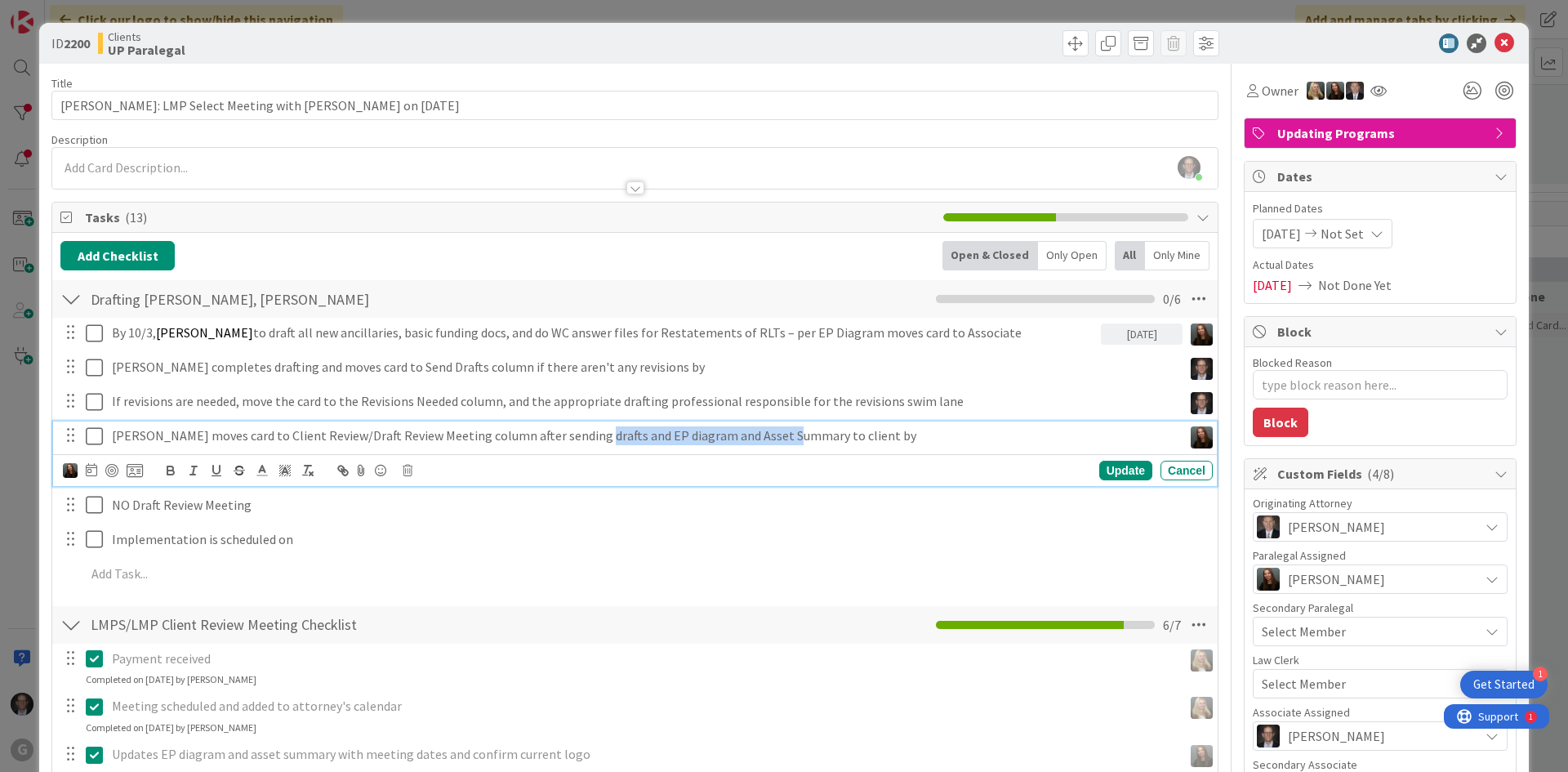
drag, startPoint x: 587, startPoint y: 436, endPoint x: 785, endPoint y: 435, distance: 198.0
click at [785, 435] on p "[PERSON_NAME] moves card to Client Review/Draft Review Meeting column after sen…" at bounding box center [644, 435] width 1065 height 18
click at [650, 433] on p "[PERSON_NAME] moves card to Client Review/Draft Review Meeting column after sen…" at bounding box center [644, 435] width 1065 height 18
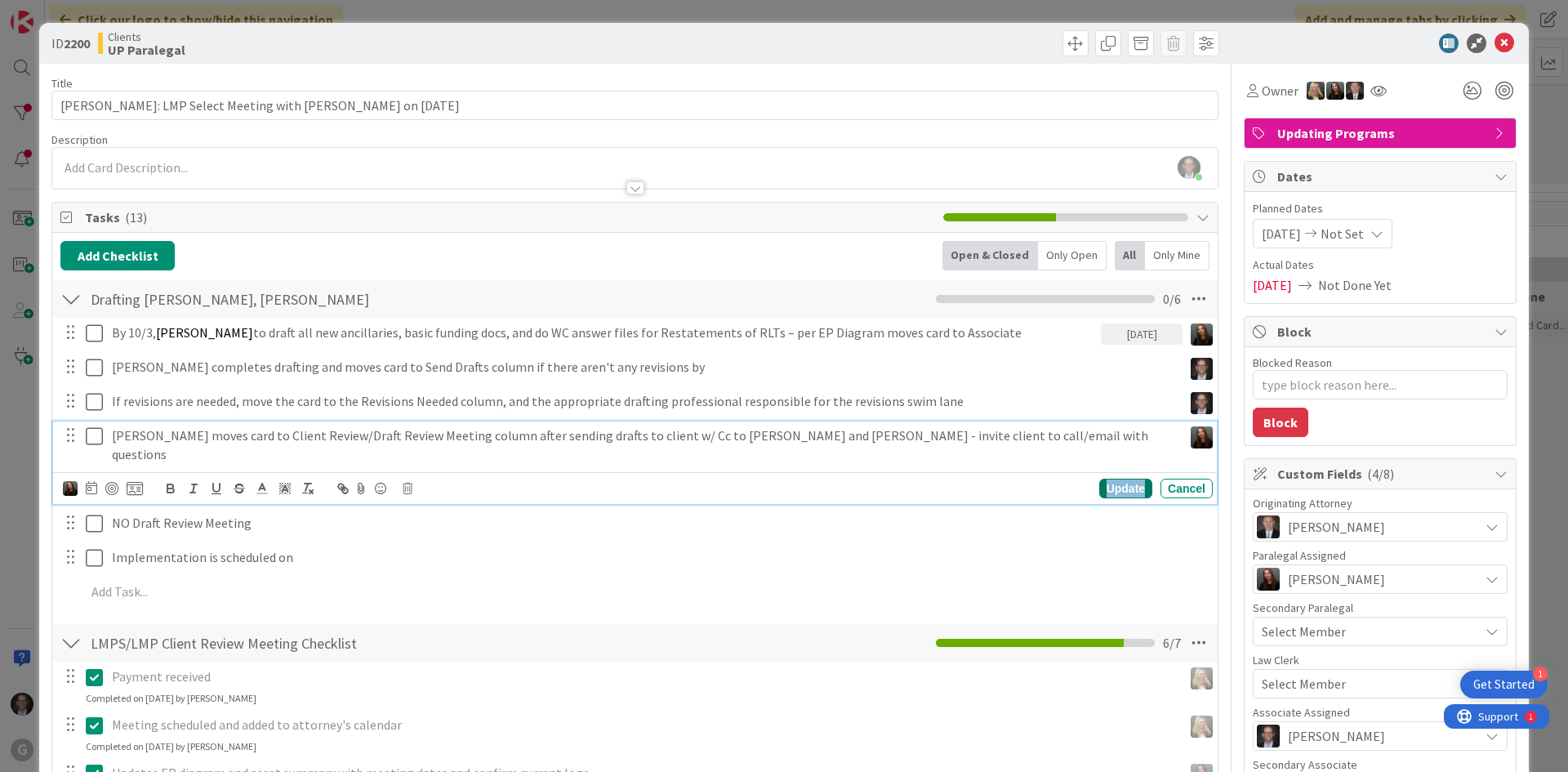
click at [1109, 479] on div "Update" at bounding box center [1126, 488] width 53 height 19
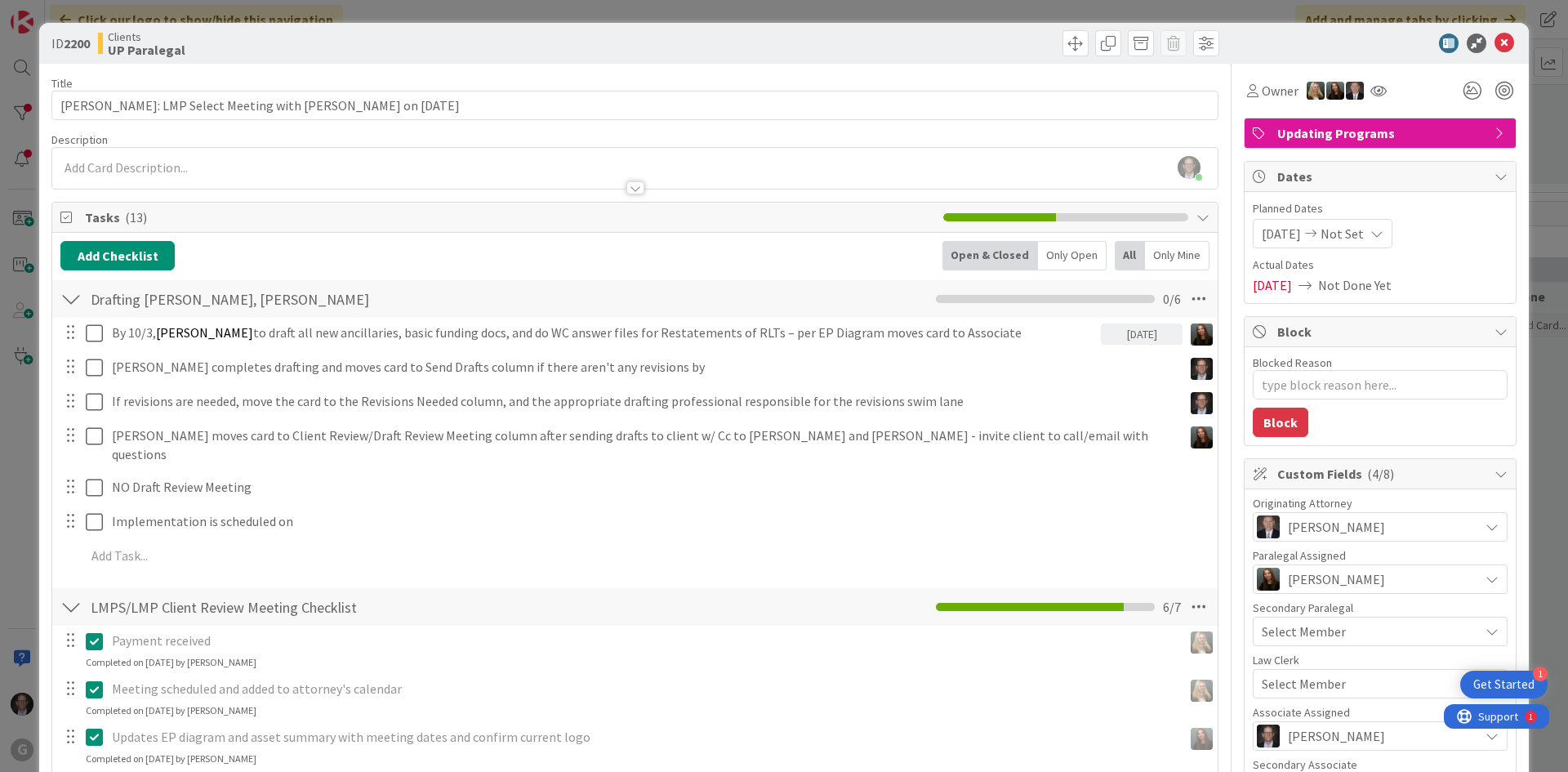
type textarea "x"
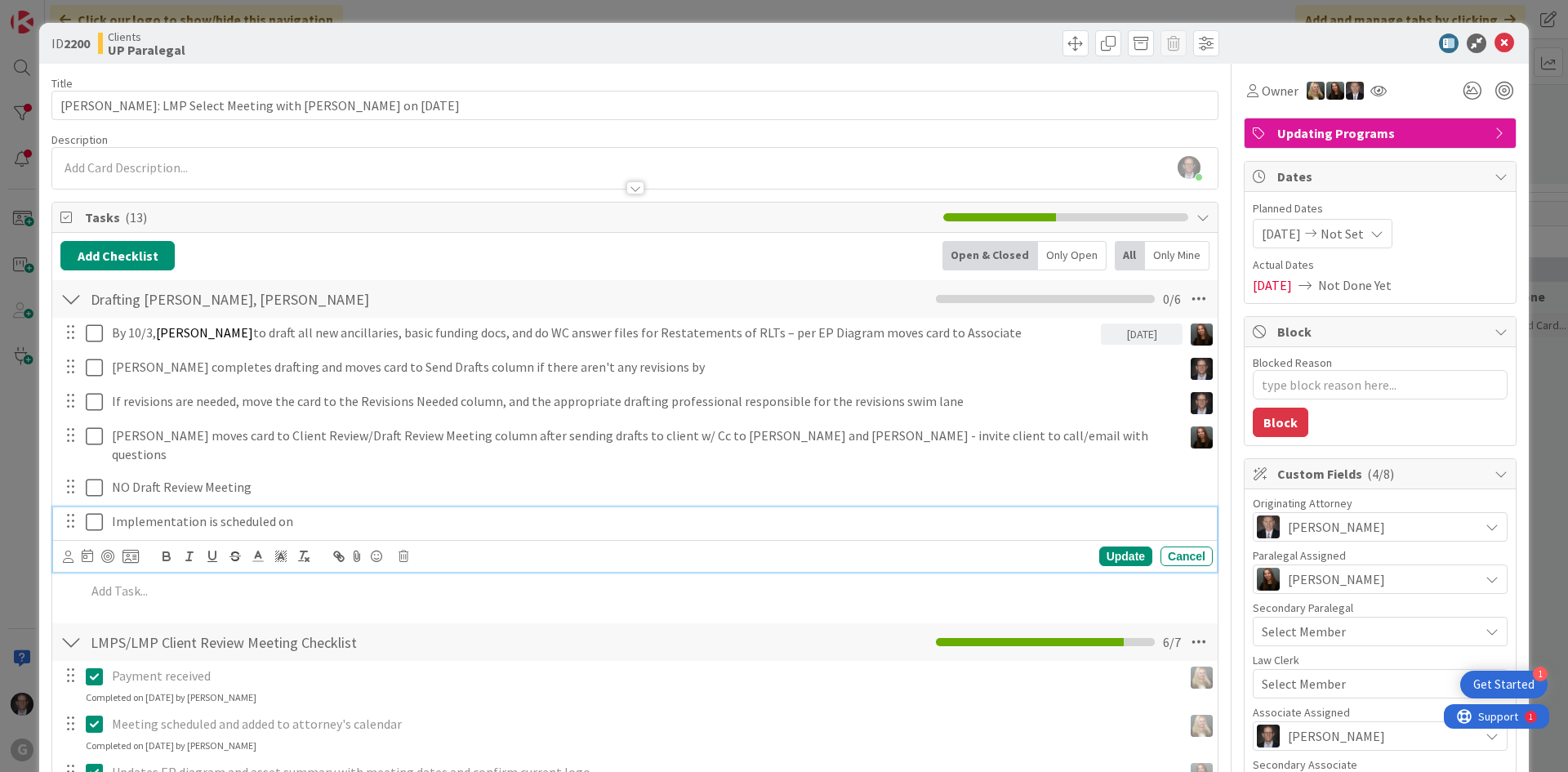
click at [109, 507] on div "Implementation is scheduled on" at bounding box center [658, 521] width 1107 height 29
click at [67, 551] on icon at bounding box center [68, 557] width 11 height 12
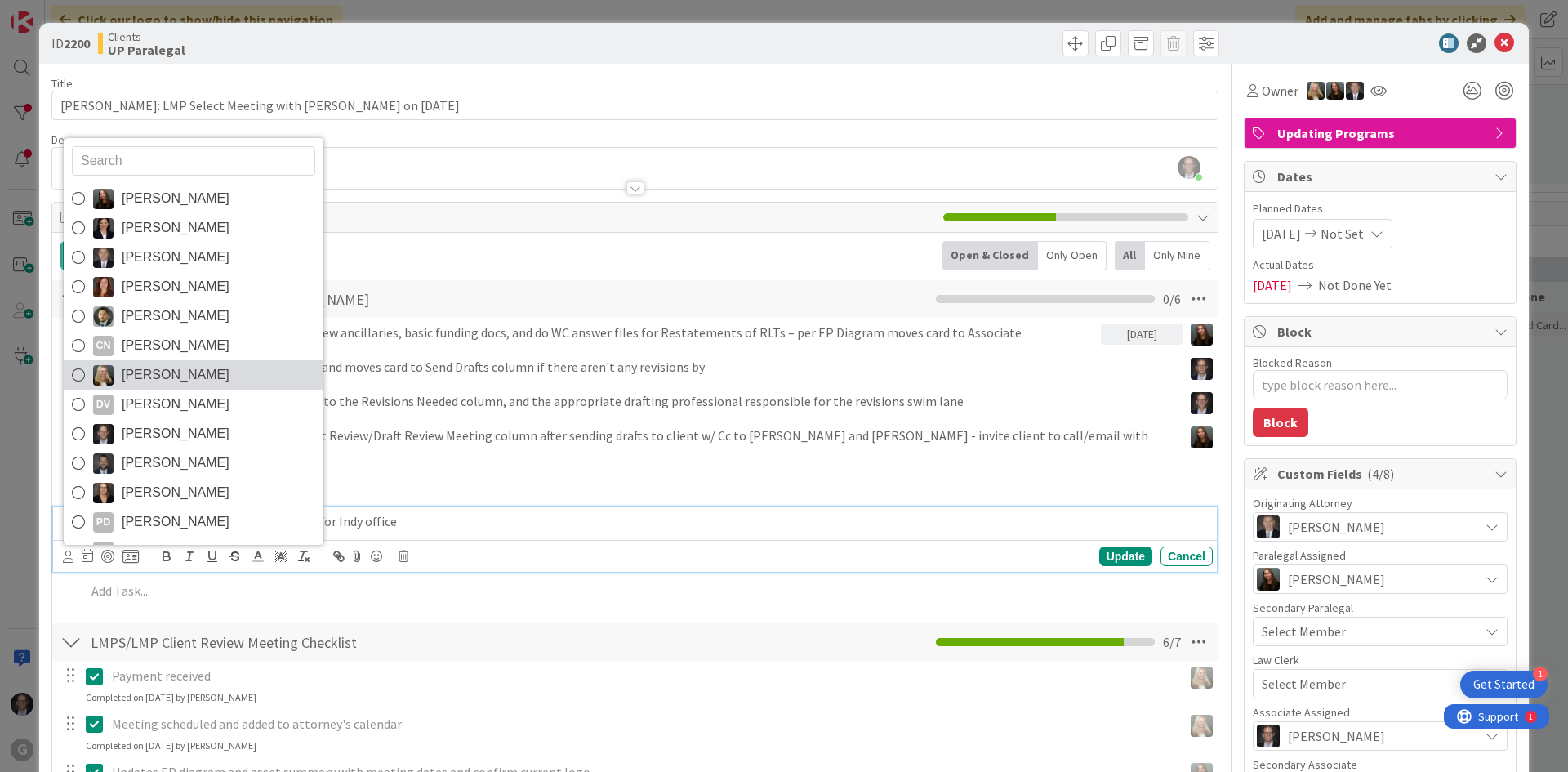
click at [80, 362] on icon at bounding box center [78, 375] width 13 height 25
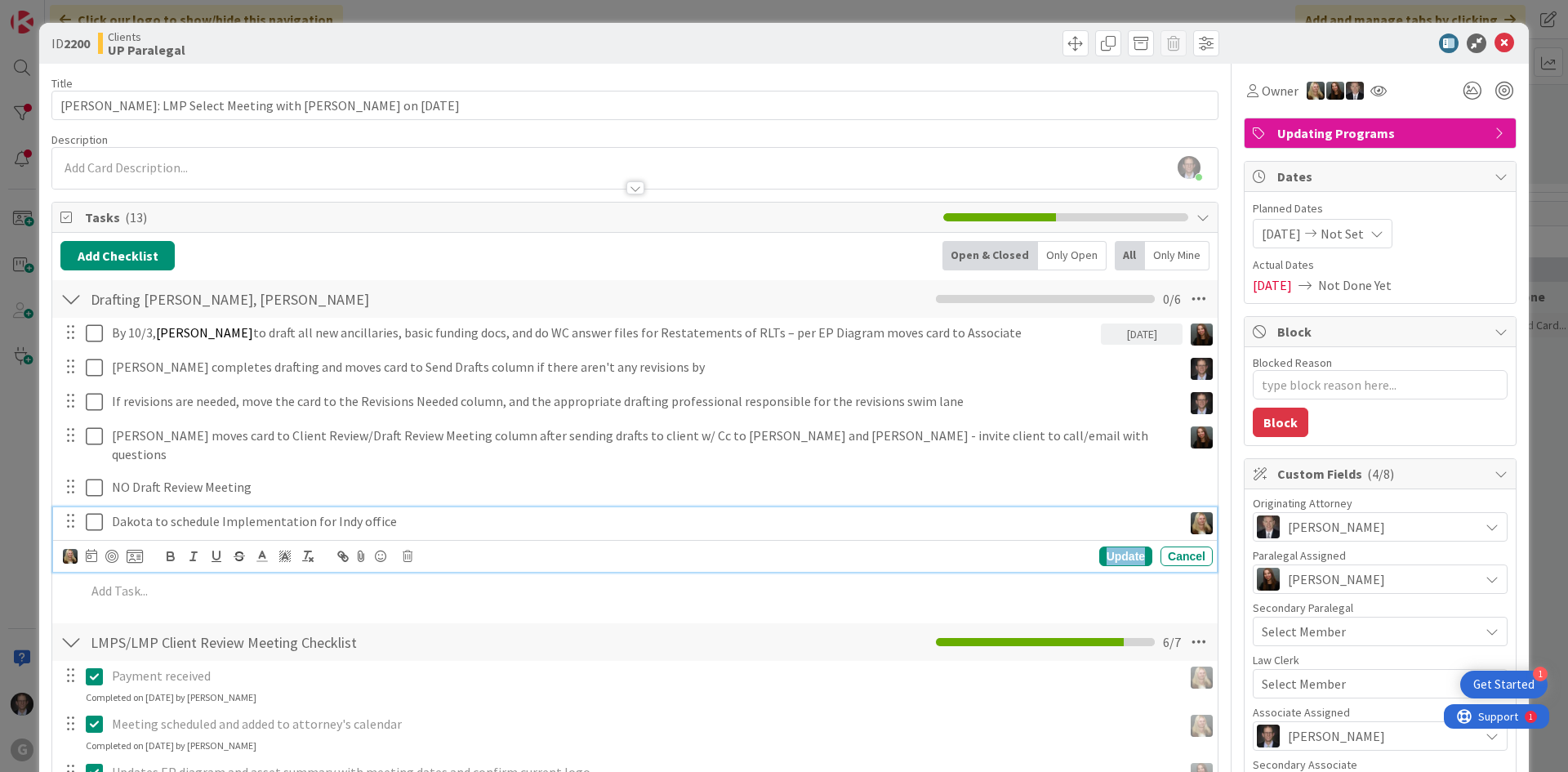
click at [1100, 546] on div "Update" at bounding box center [1126, 556] width 53 height 19
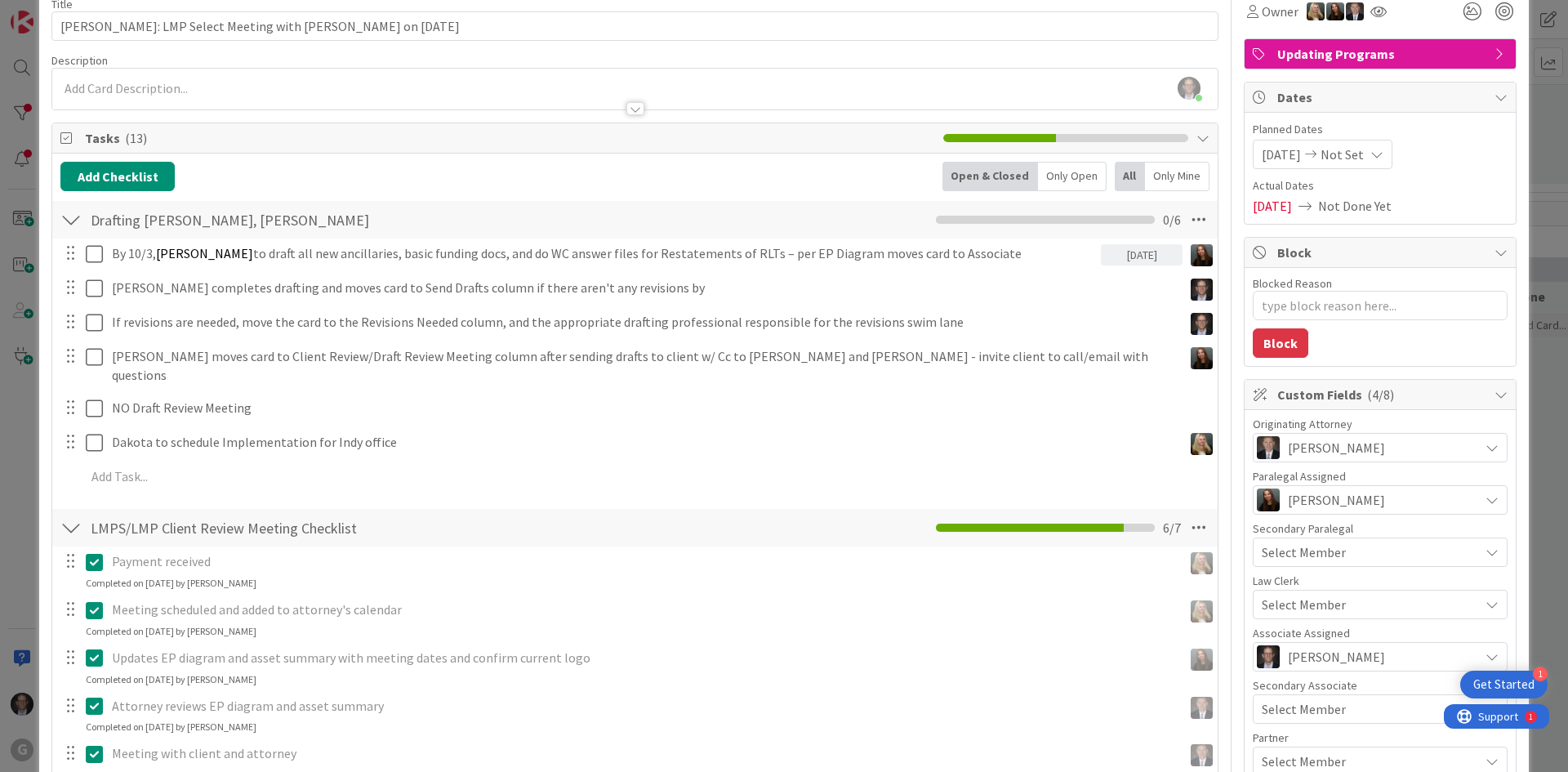
scroll to position [0, 0]
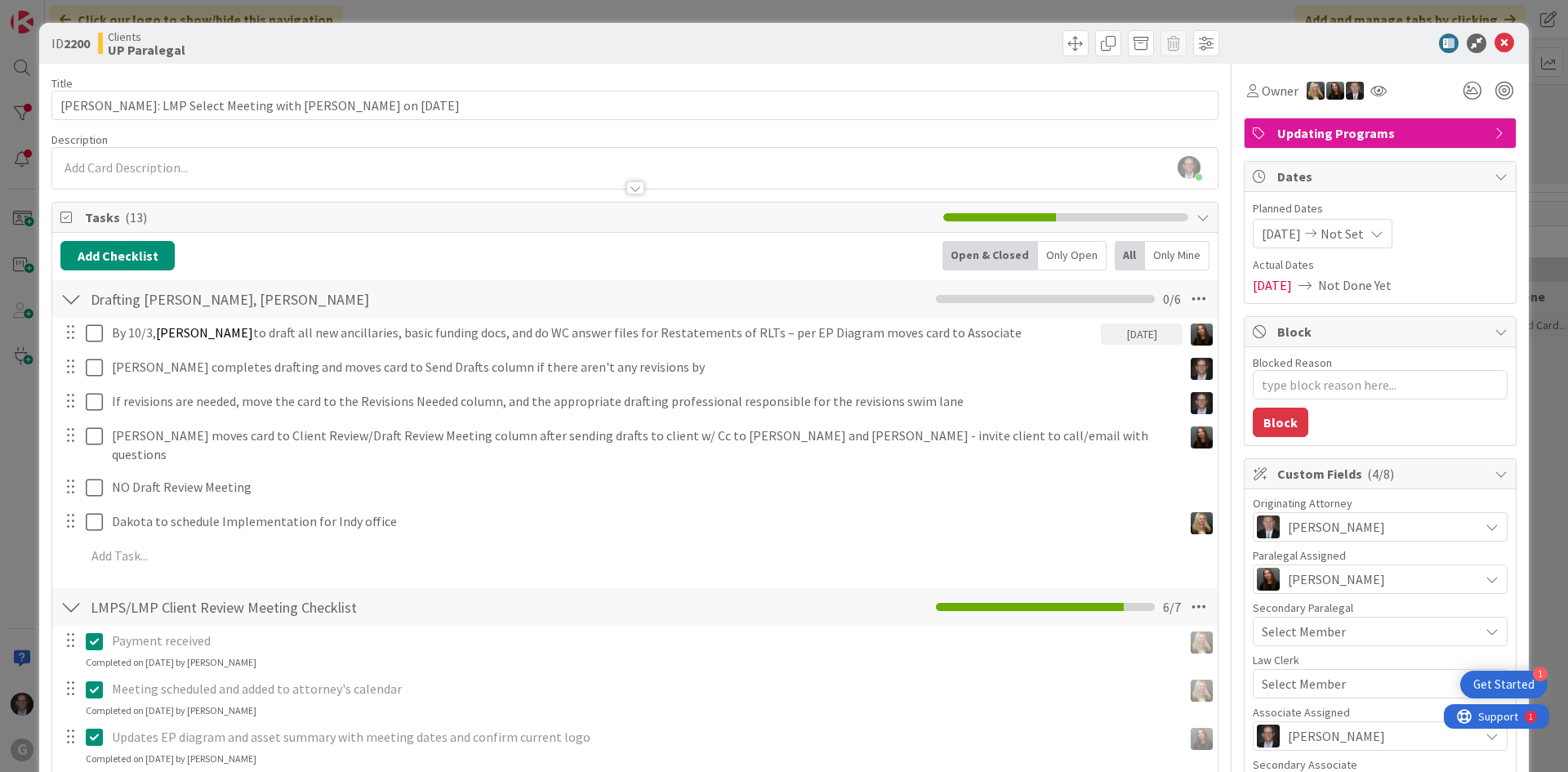
click at [117, 164] on div "[PERSON_NAME] joined 3 m ago" at bounding box center [635, 168] width 1165 height 41
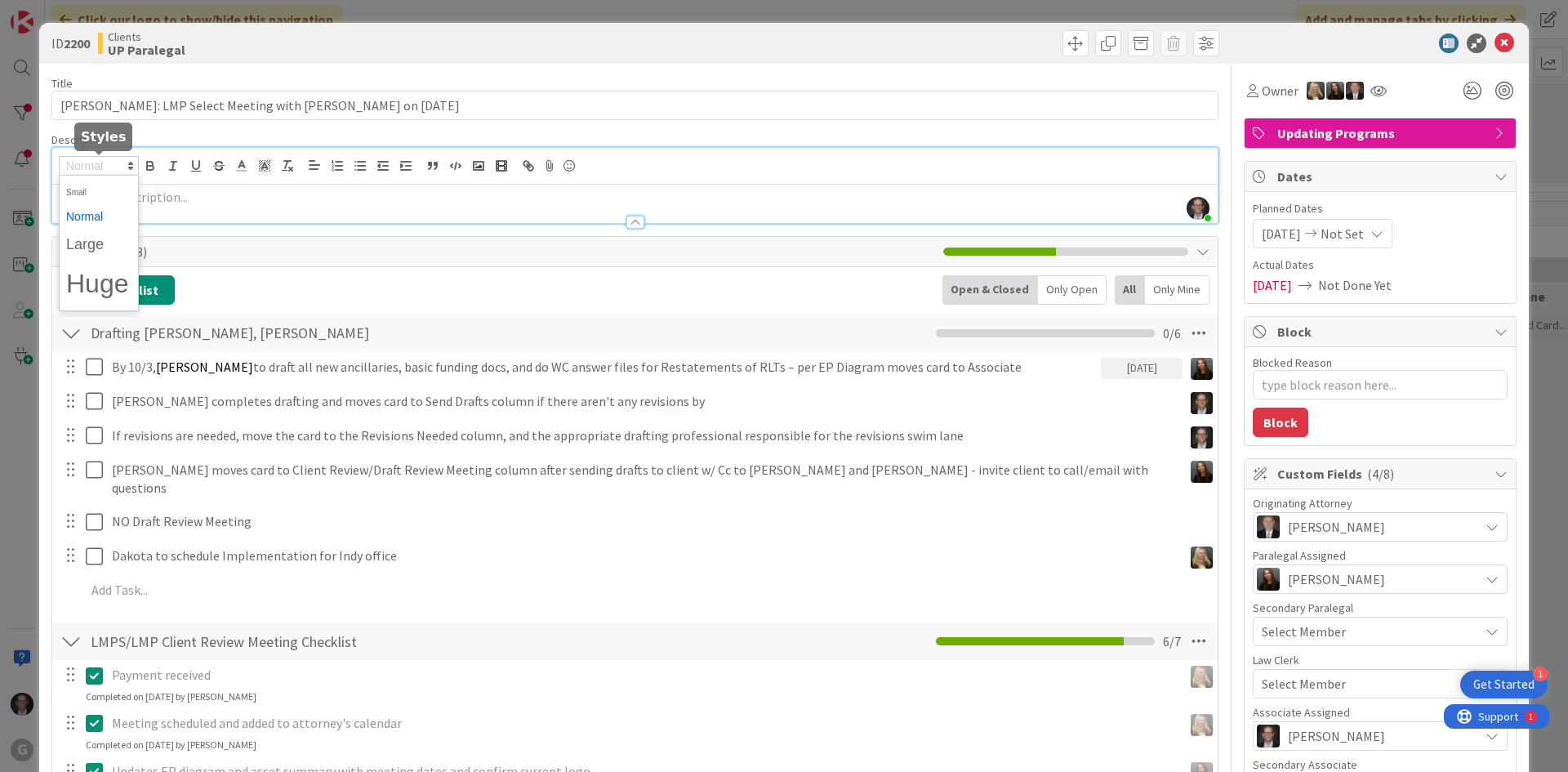
drag, startPoint x: 117, startPoint y: 164, endPoint x: 505, endPoint y: 183, distance: 388.5
click at [505, 183] on div at bounding box center [635, 166] width 1165 height 37
paste div
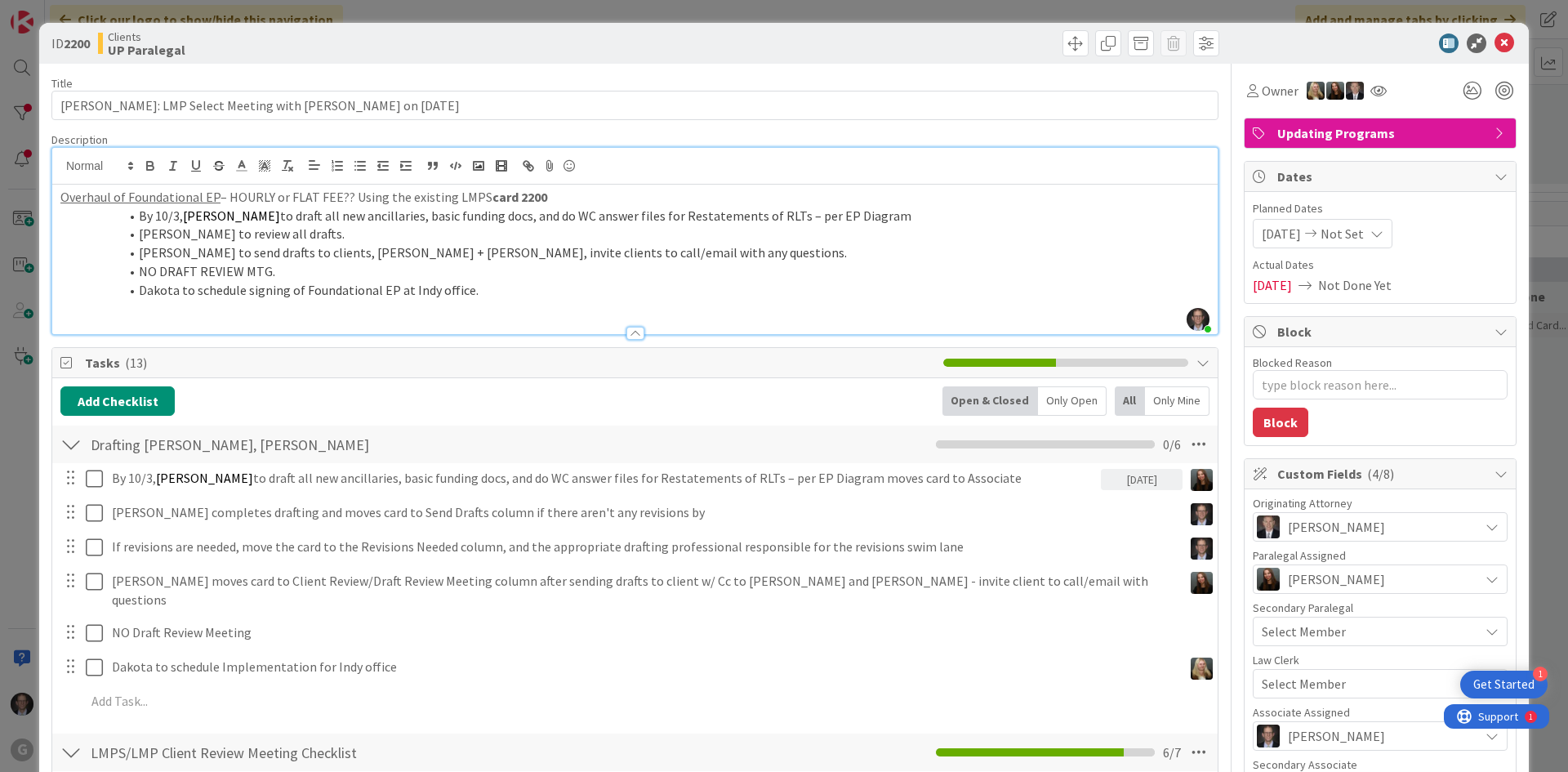
click at [60, 196] on u "Overhaul of Foundational EP" at bounding box center [140, 196] width 160 height 17
type textarea "x"
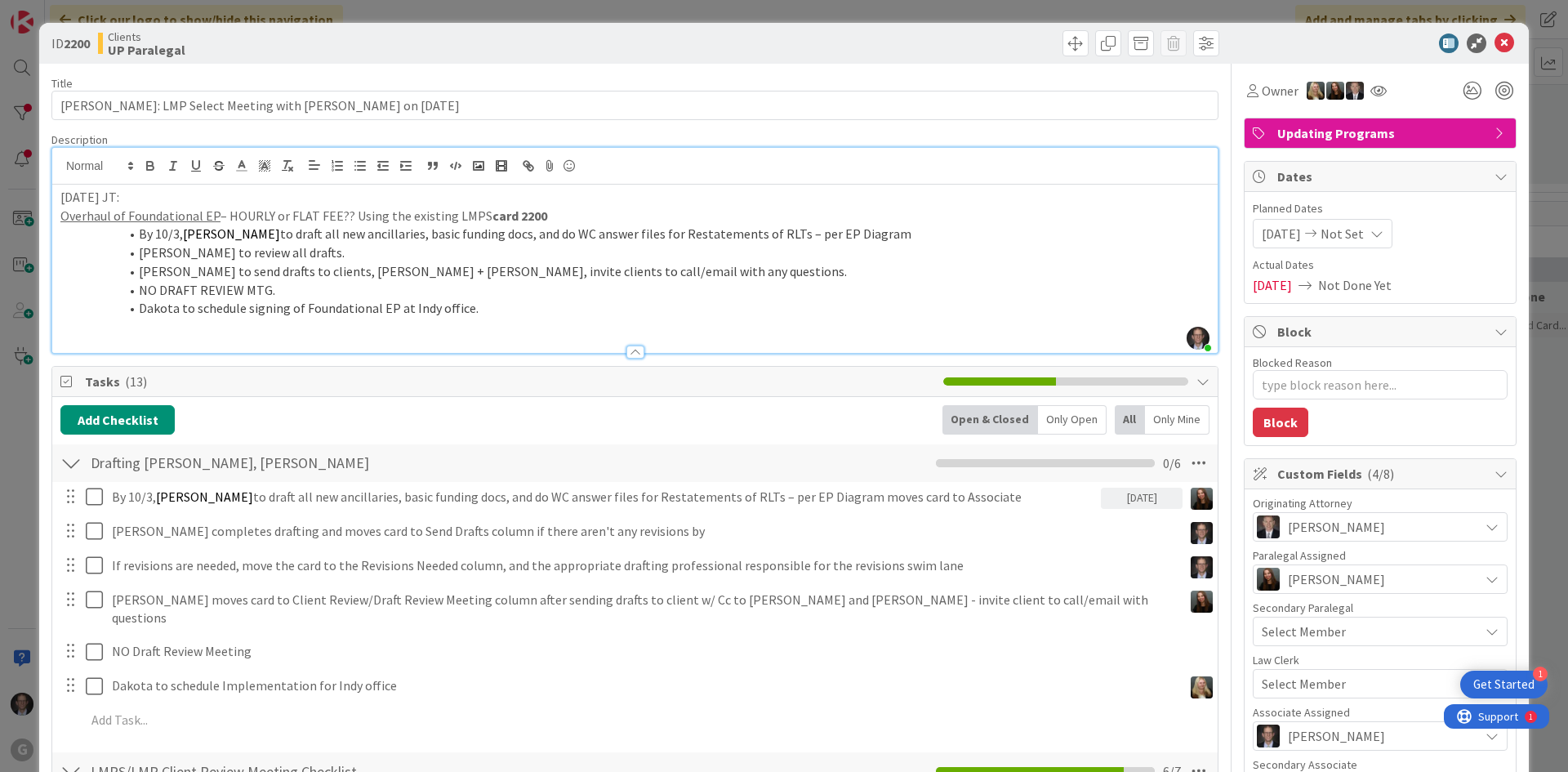
drag, startPoint x: 62, startPoint y: 195, endPoint x: 157, endPoint y: 184, distance: 95.6
click at [167, 196] on p "[DATE] JT:" at bounding box center [635, 197] width 1150 height 18
click at [153, 161] on icon "button" at bounding box center [150, 165] width 15 height 15
click at [138, 232] on li "By 10/3, [PERSON_NAME] to draft all new ancillaries, basic funding docs, and do…" at bounding box center [644, 234] width 1129 height 18
type textarea "x"
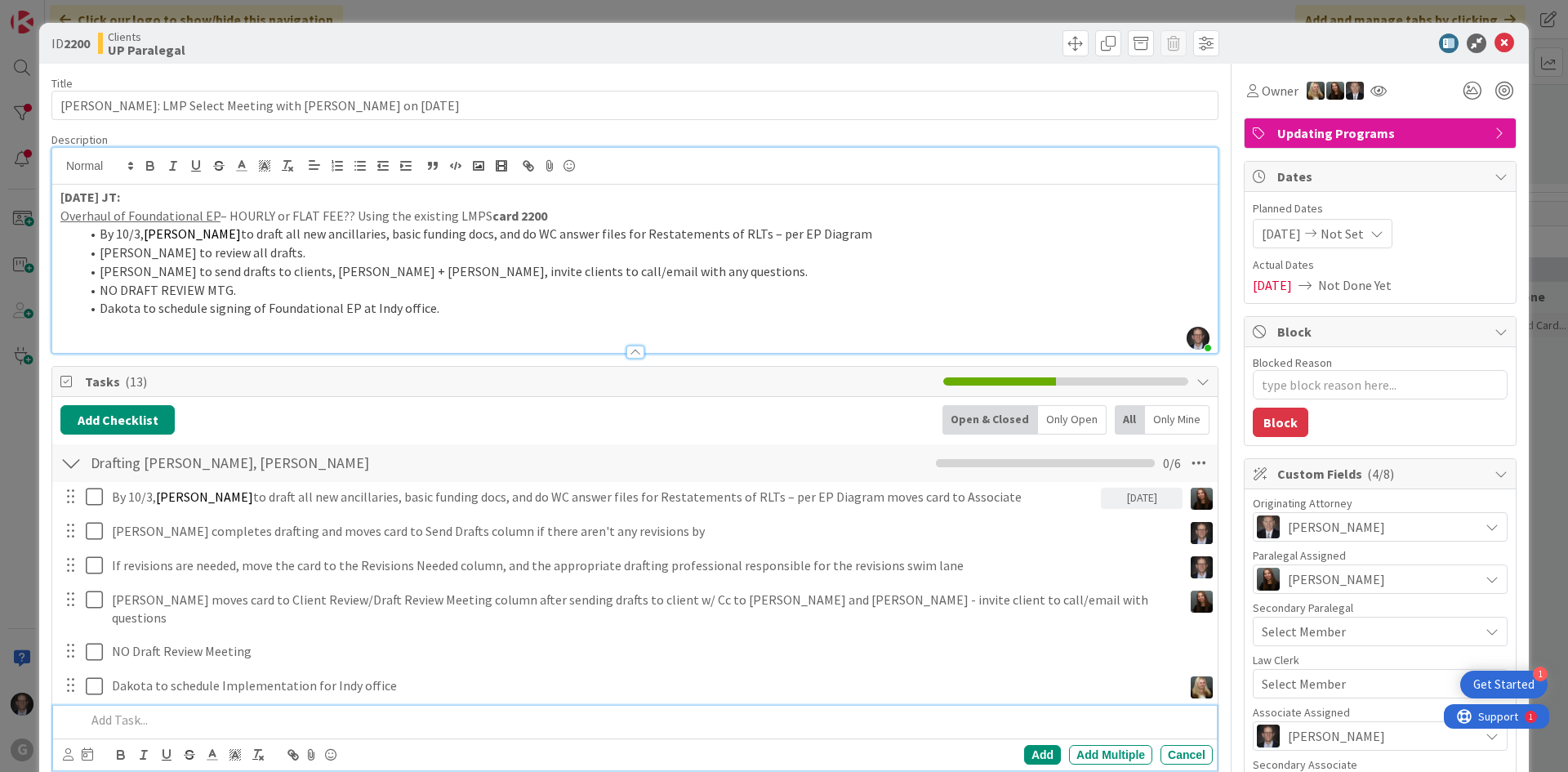
click at [128, 711] on p at bounding box center [646, 719] width 1121 height 18
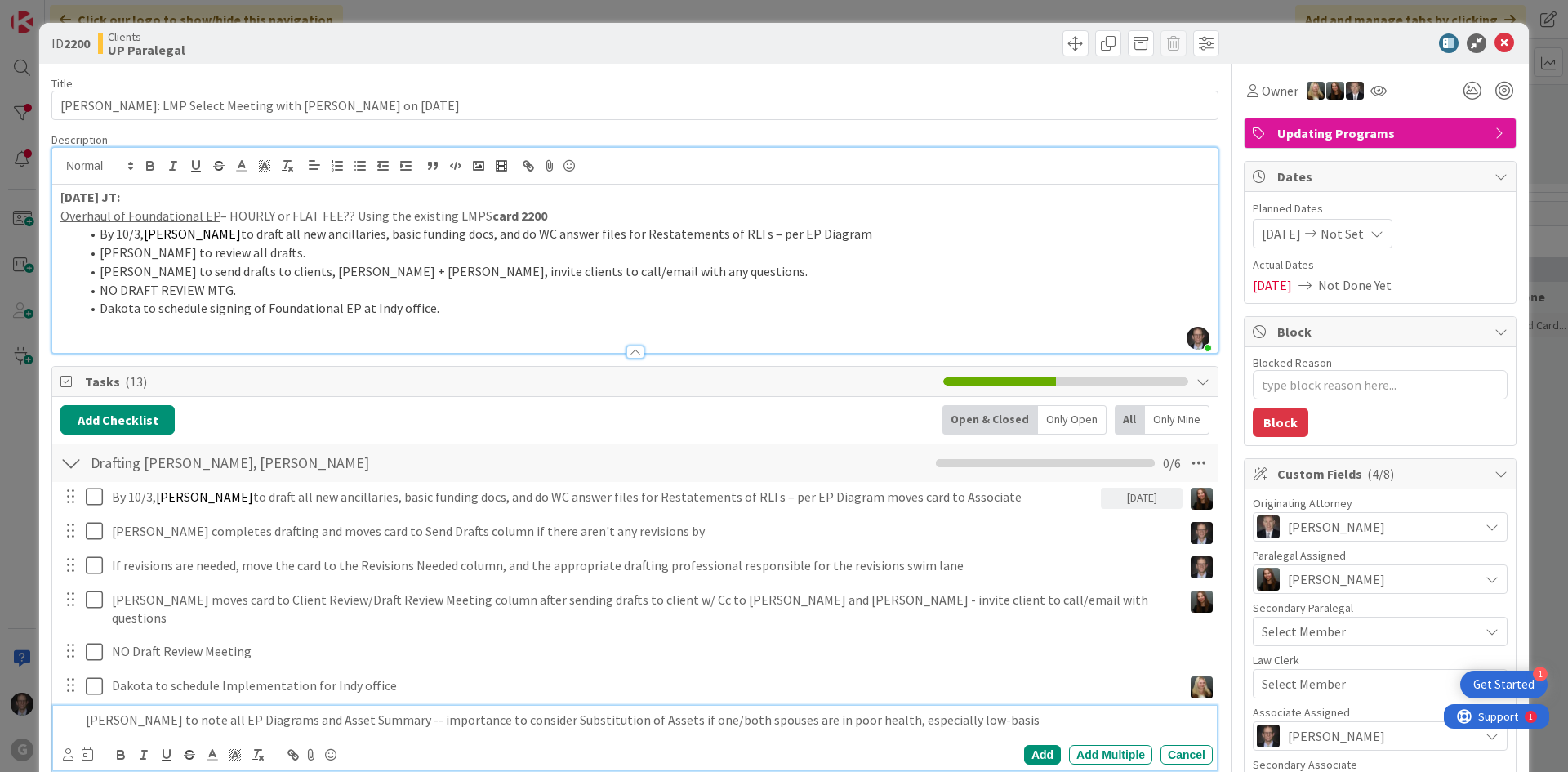
click at [170, 711] on p "[PERSON_NAME] to note all EP Diagrams and Asset Summary -- importance to consid…" at bounding box center [646, 719] width 1121 height 18
click at [612, 711] on p "[PERSON_NAME] to note all EP Diagrams and Asset Summary -- importance to consid…" at bounding box center [646, 719] width 1121 height 18
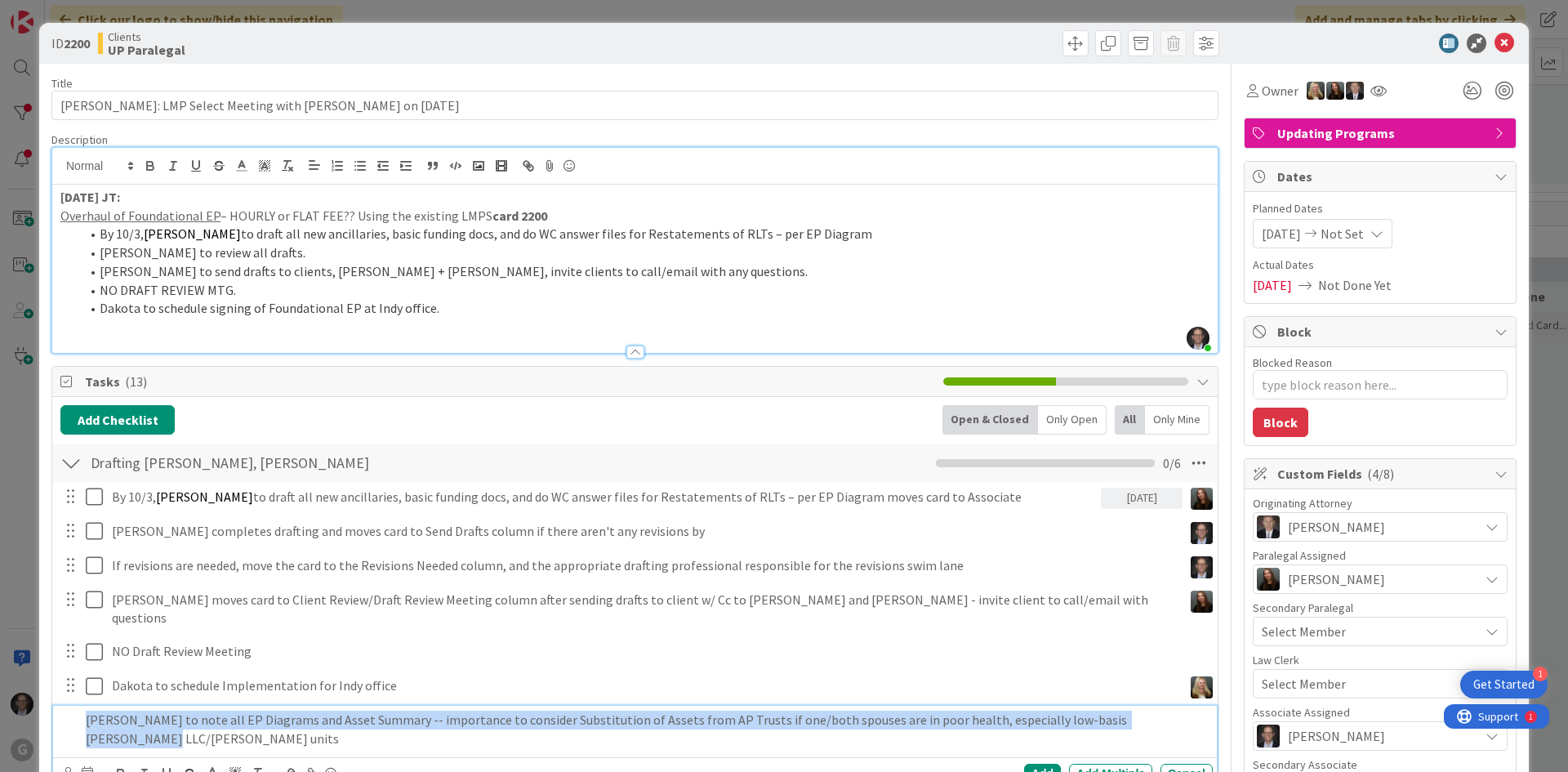
drag, startPoint x: 87, startPoint y: 698, endPoint x: 1150, endPoint y: 705, distance: 1063.0
click at [1150, 711] on p "[PERSON_NAME] to note all EP Diagrams and Asset Summary -- importance to consid…" at bounding box center [646, 729] width 1121 height 37
copy p "[PERSON_NAME] to note all EP Diagrams and Asset Summary -- importance to consid…"
click at [65, 767] on icon at bounding box center [68, 773] width 11 height 12
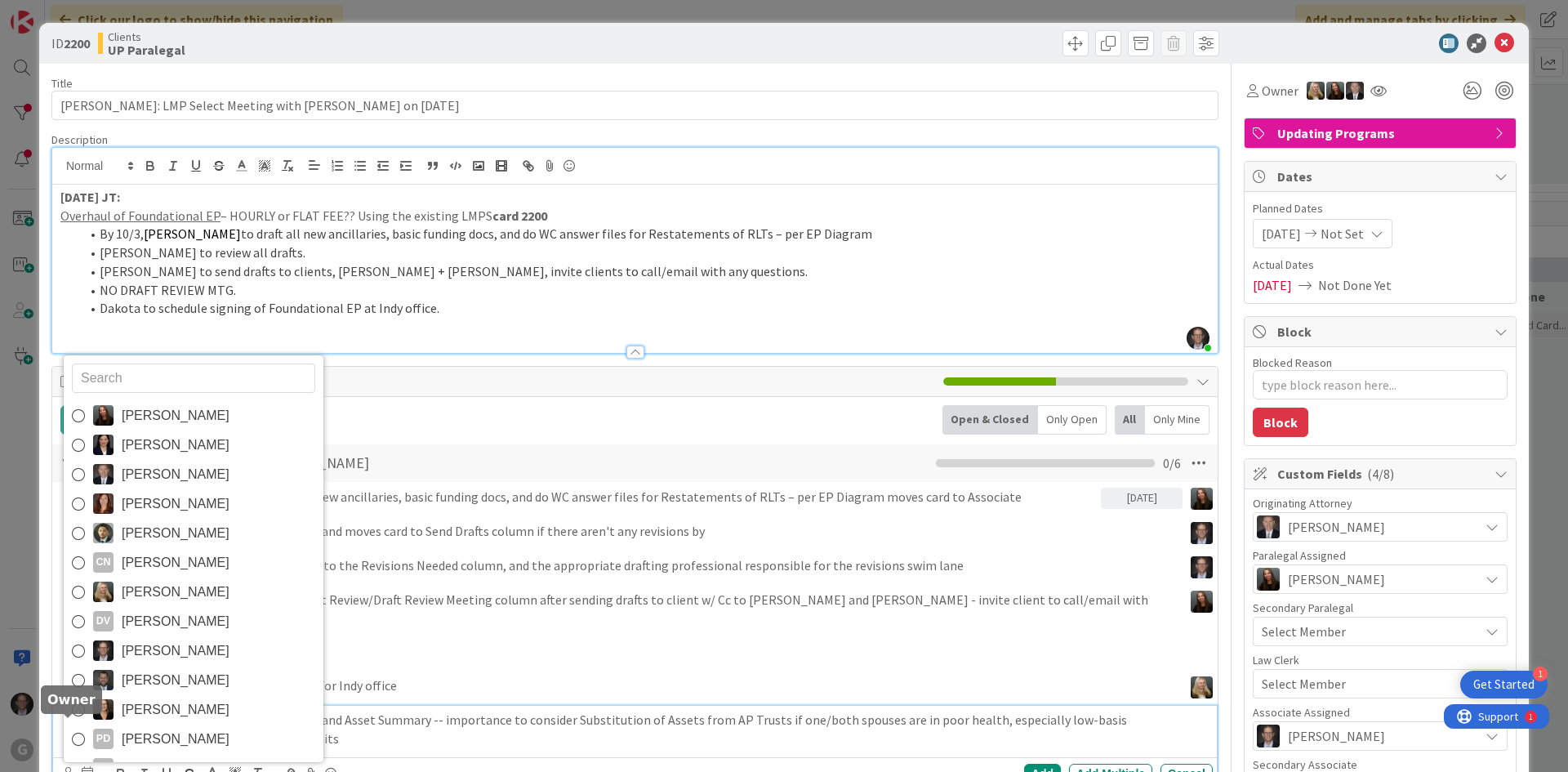
scroll to position [12, 0]
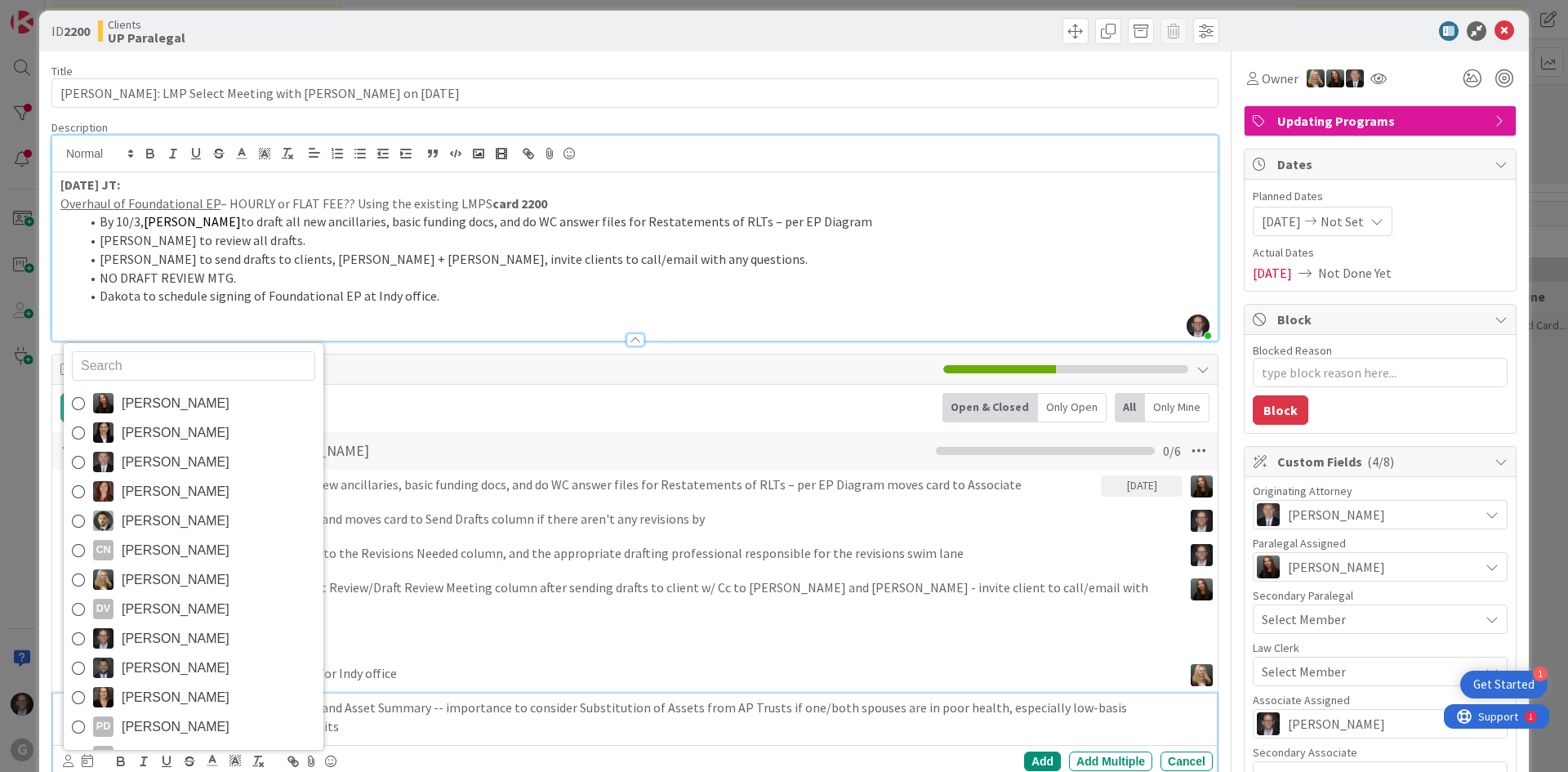
click at [79, 627] on icon at bounding box center [78, 639] width 13 height 25
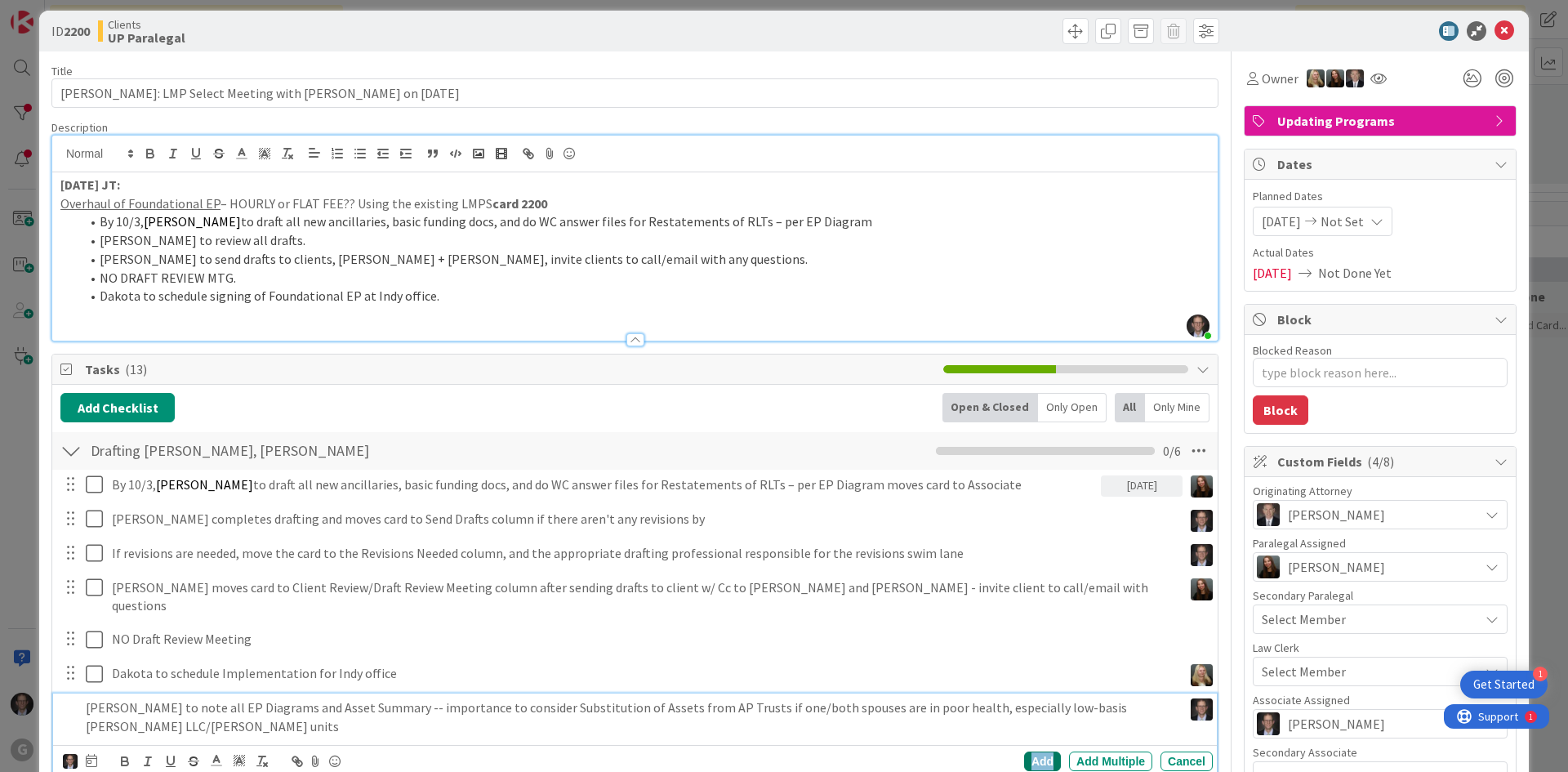
click at [1029, 751] on div "Add" at bounding box center [1043, 761] width 37 height 19
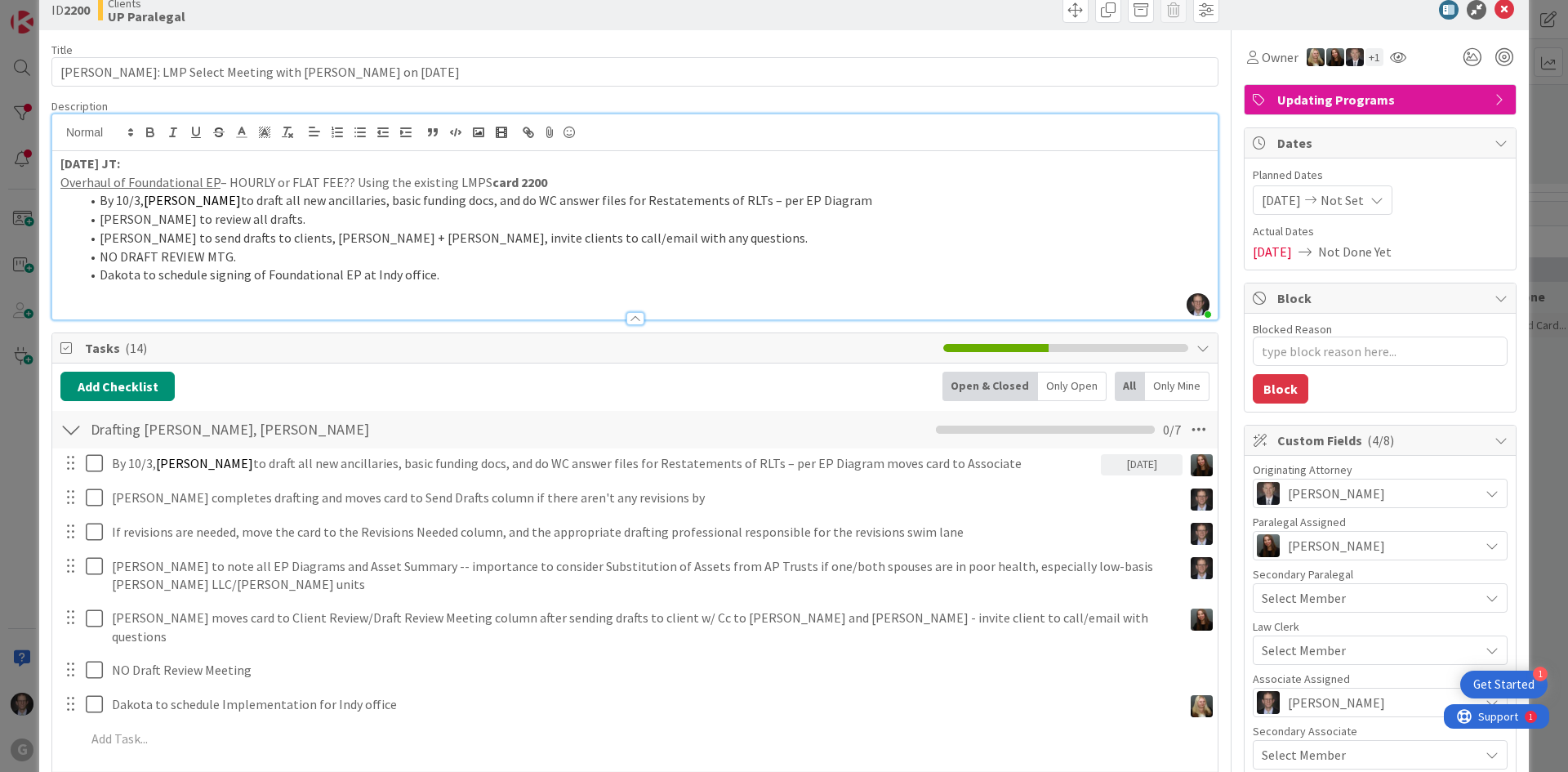
scroll to position [0, 0]
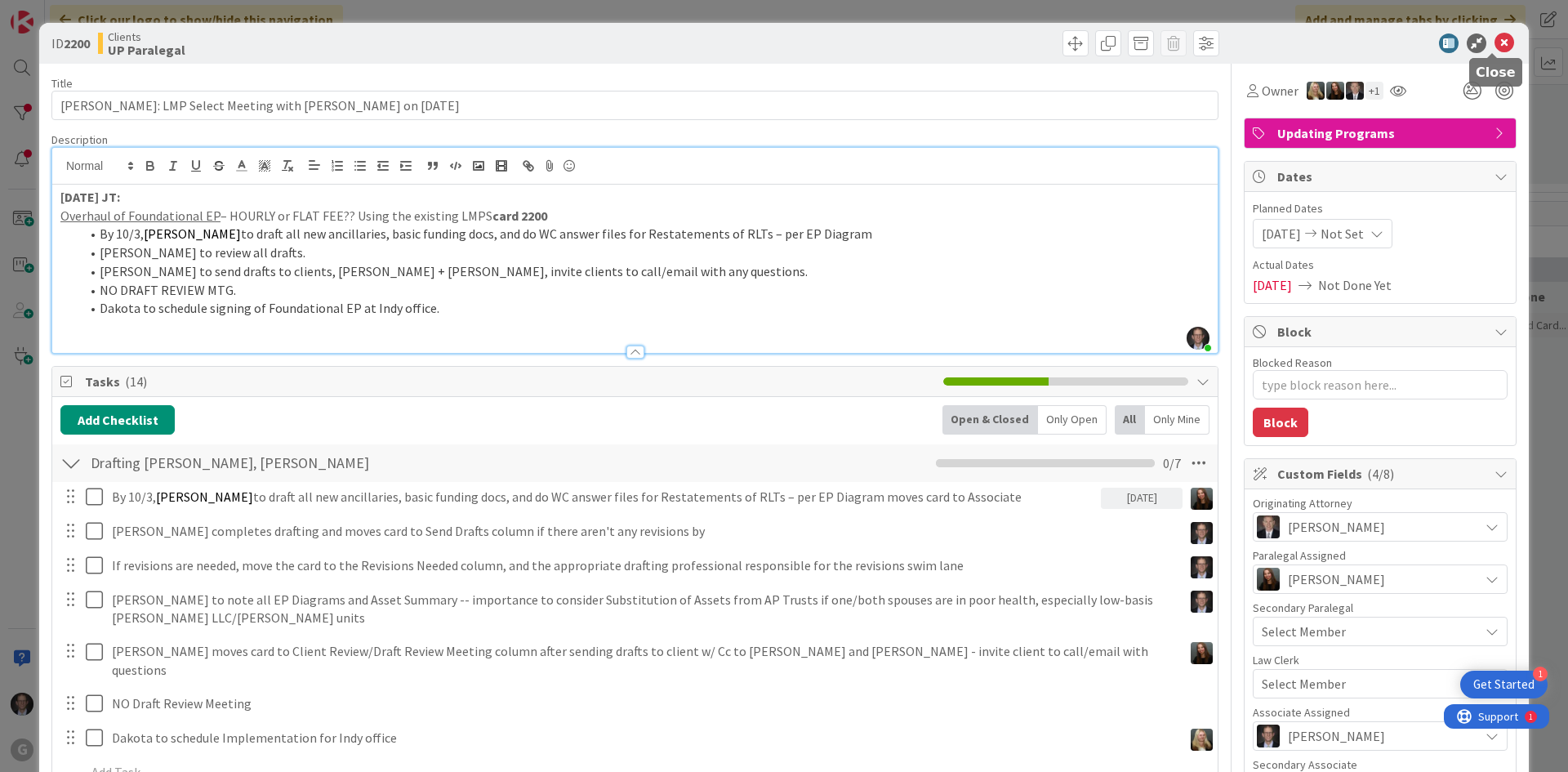
click at [1494, 39] on icon at bounding box center [1504, 43] width 19 height 19
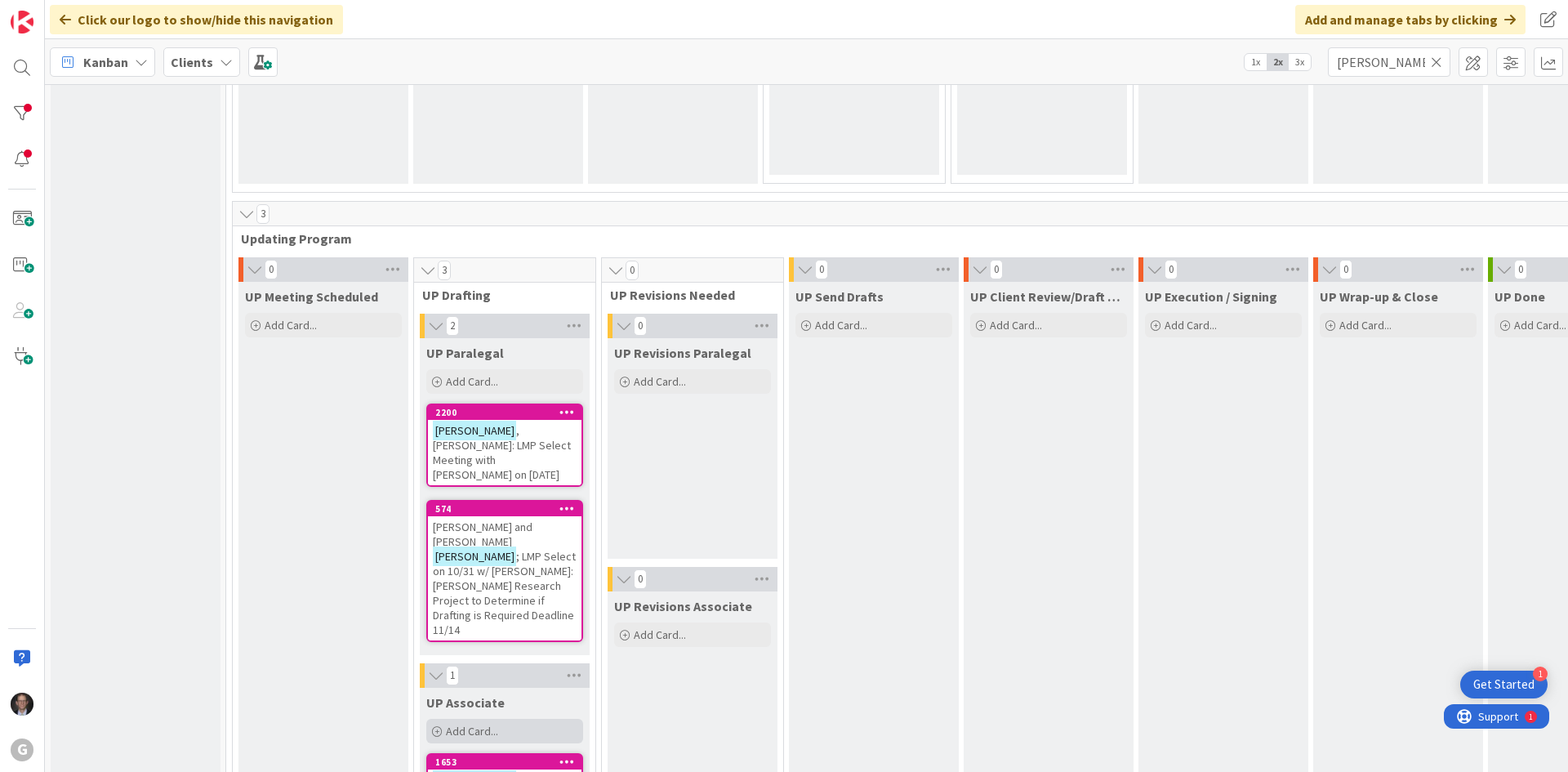
scroll to position [2312, 0]
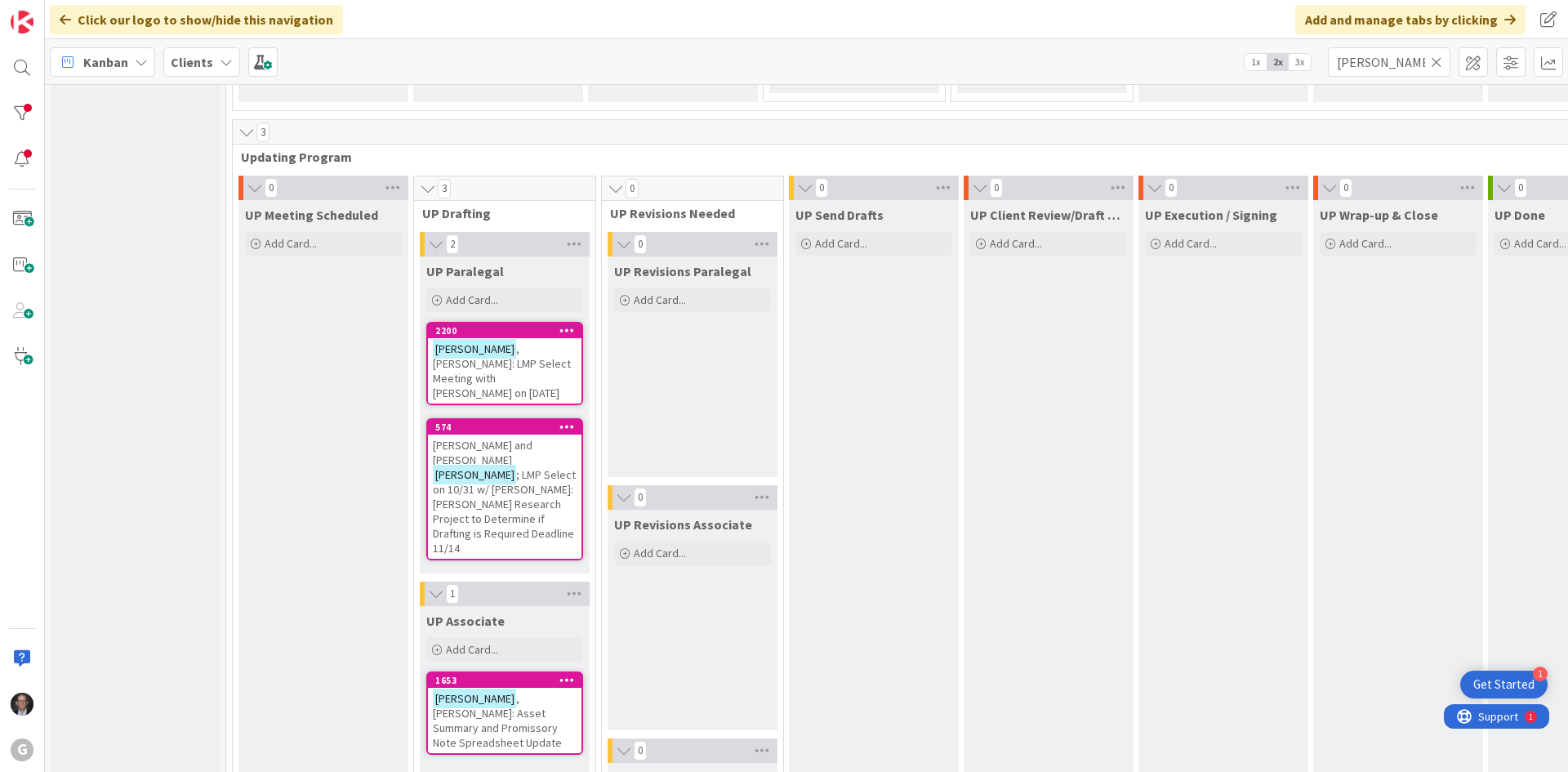
click at [505, 691] on span ", [PERSON_NAME]: Asset Summary and Promissory Note Spreadsheet Update" at bounding box center [496, 719] width 129 height 59
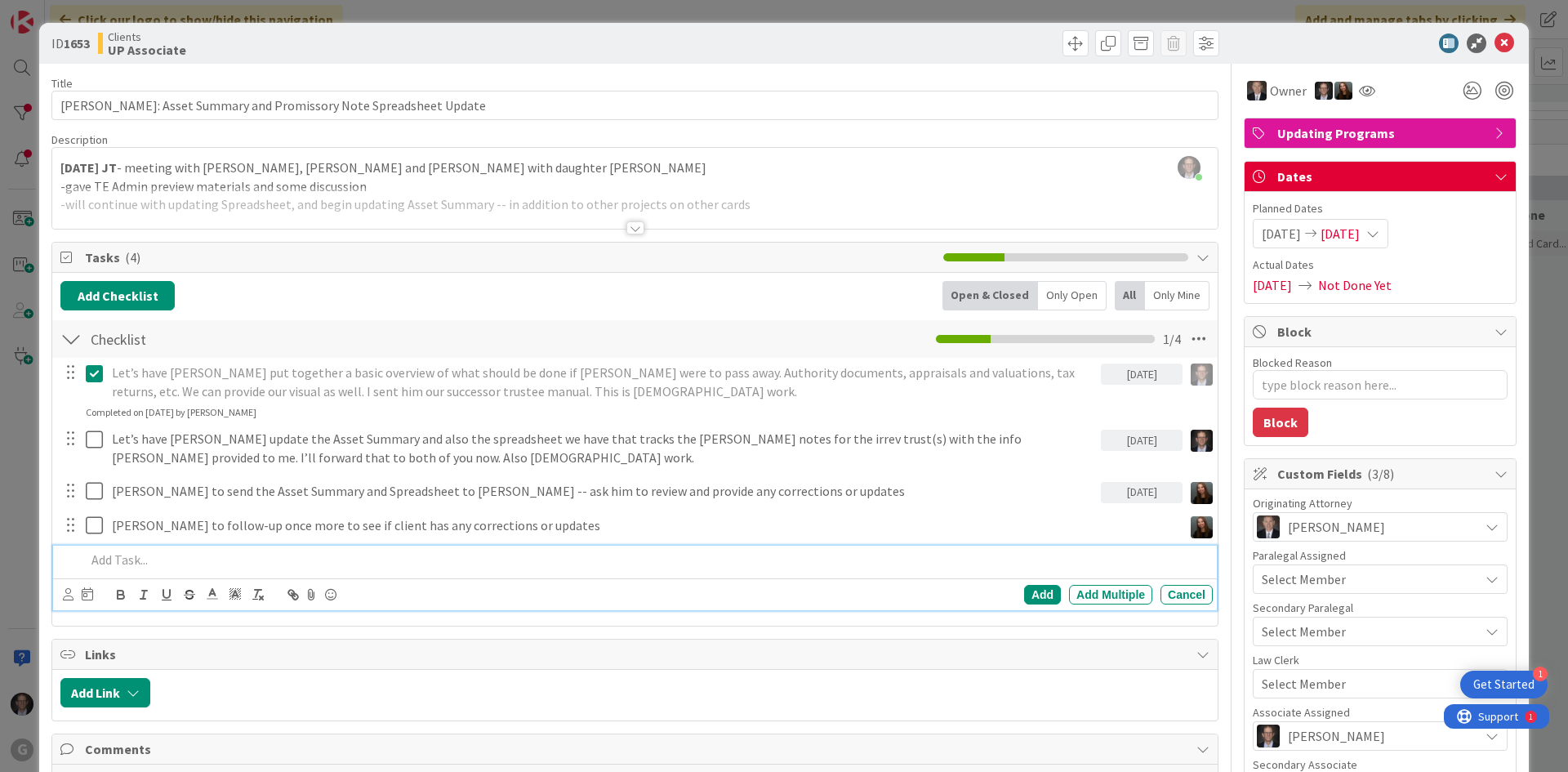
click at [153, 562] on p at bounding box center [646, 559] width 1121 height 18
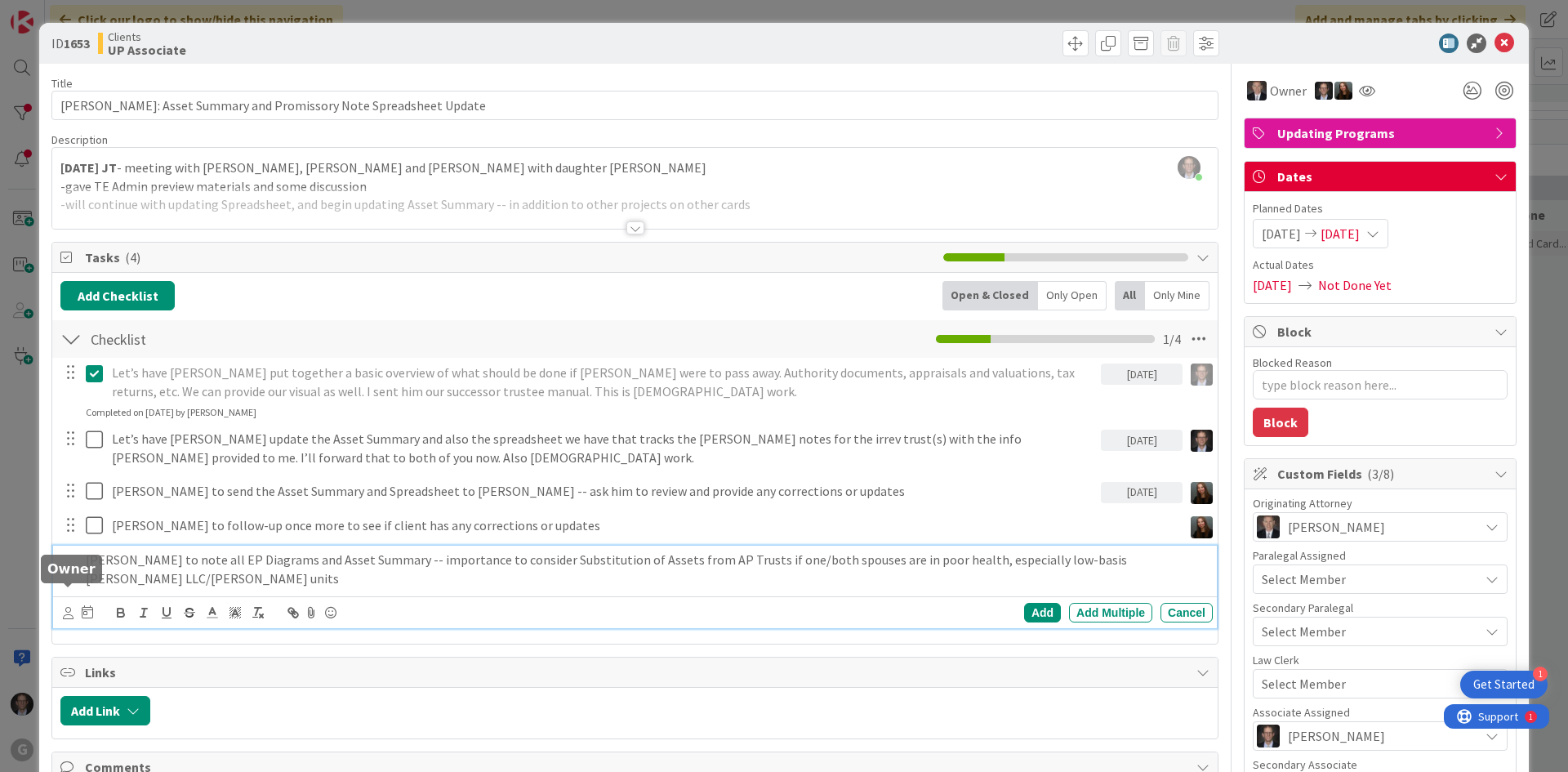
click at [67, 607] on icon at bounding box center [68, 613] width 11 height 12
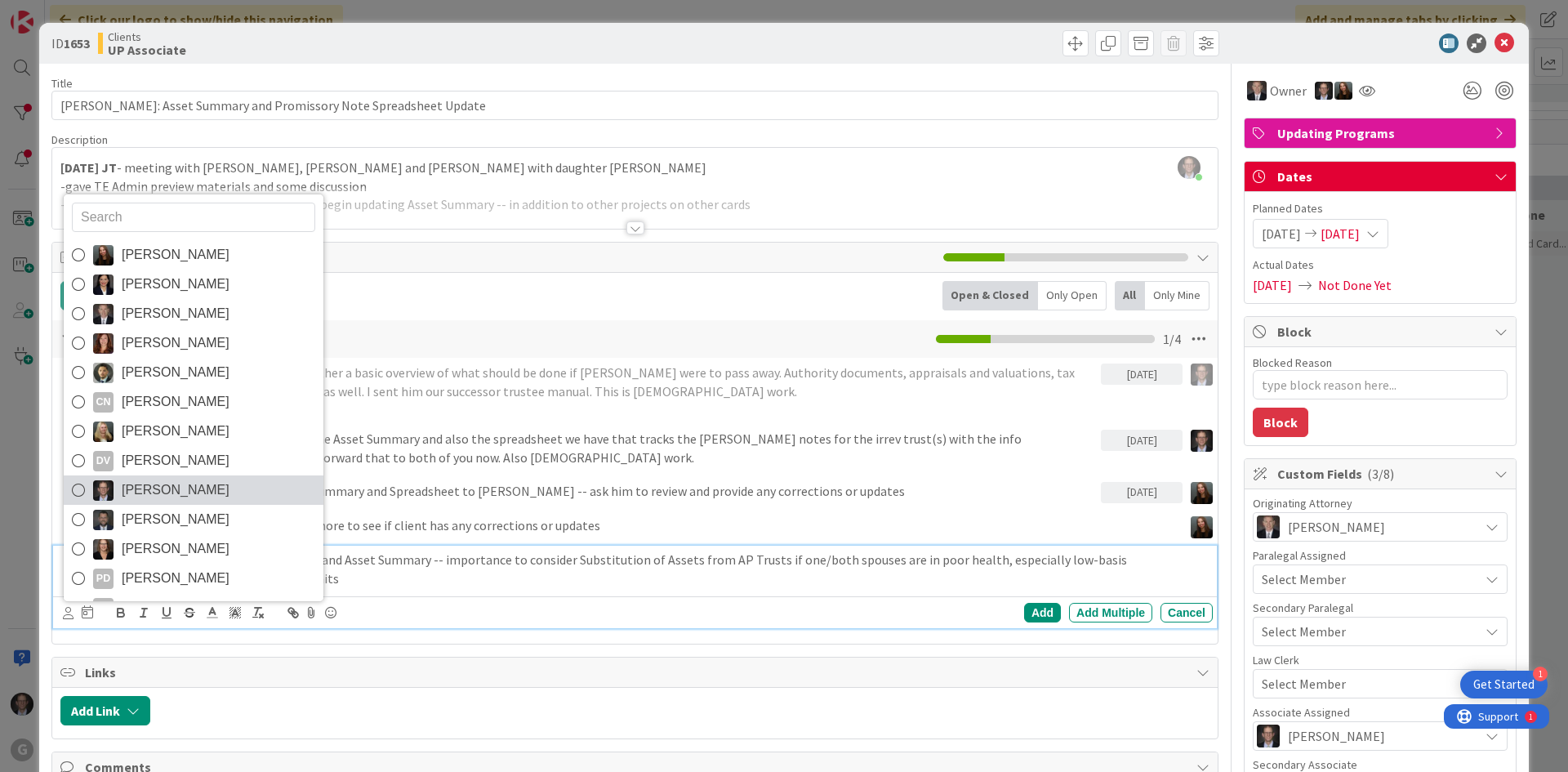
click at [77, 478] on icon at bounding box center [78, 490] width 13 height 25
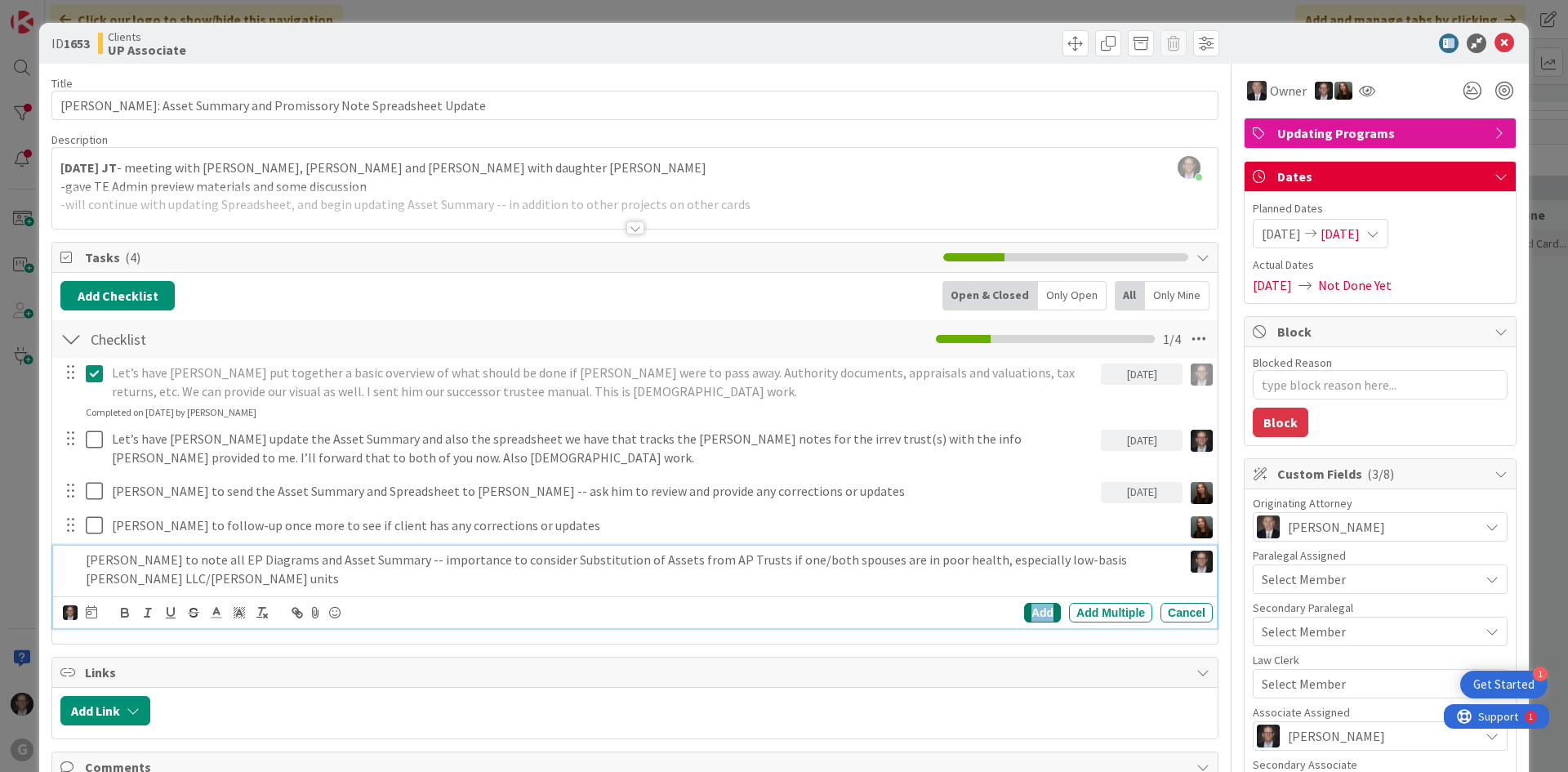
click at [1024, 602] on div "Add" at bounding box center [1043, 612] width 37 height 19
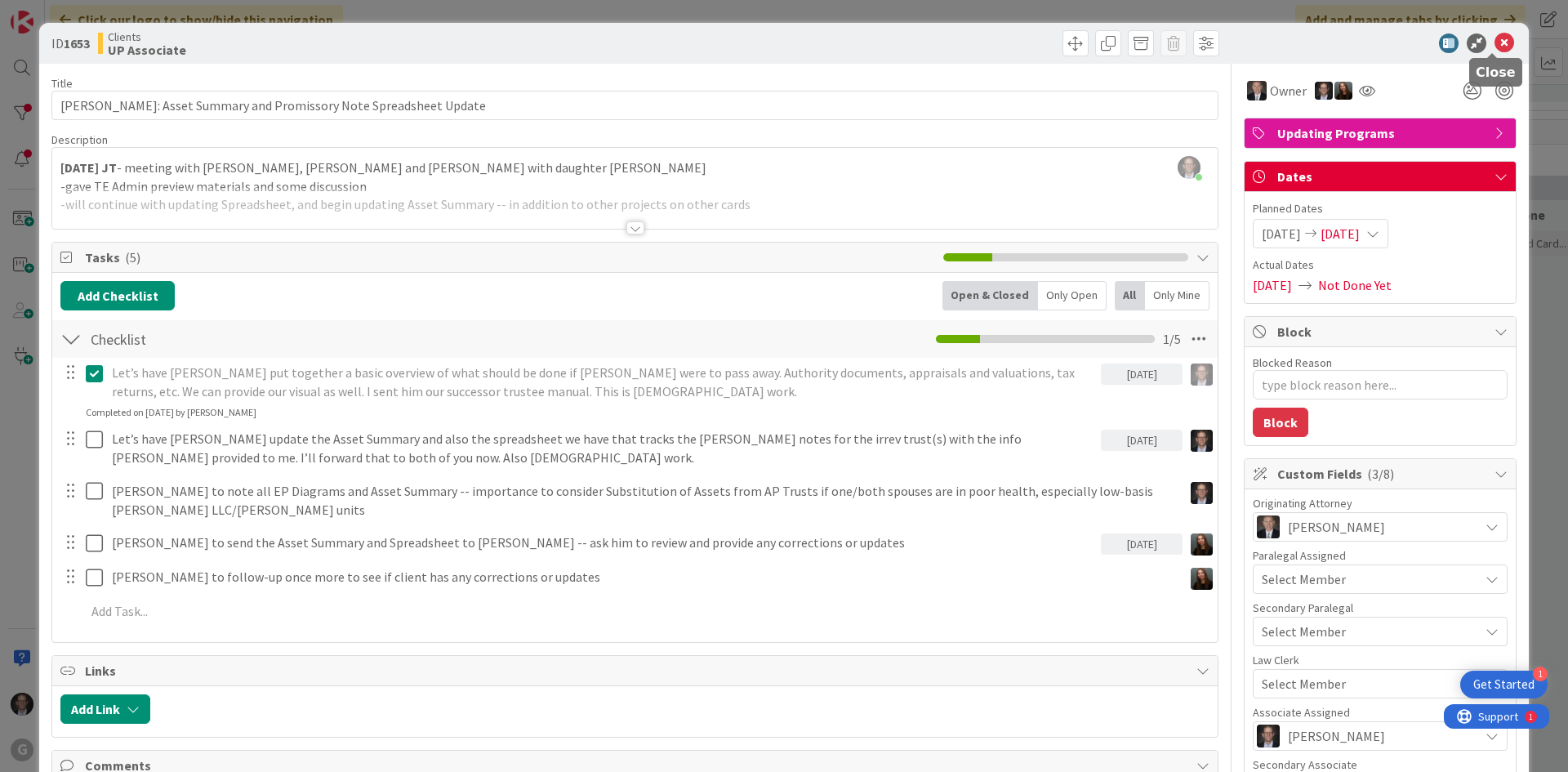
click at [1494, 41] on icon at bounding box center [1504, 43] width 19 height 19
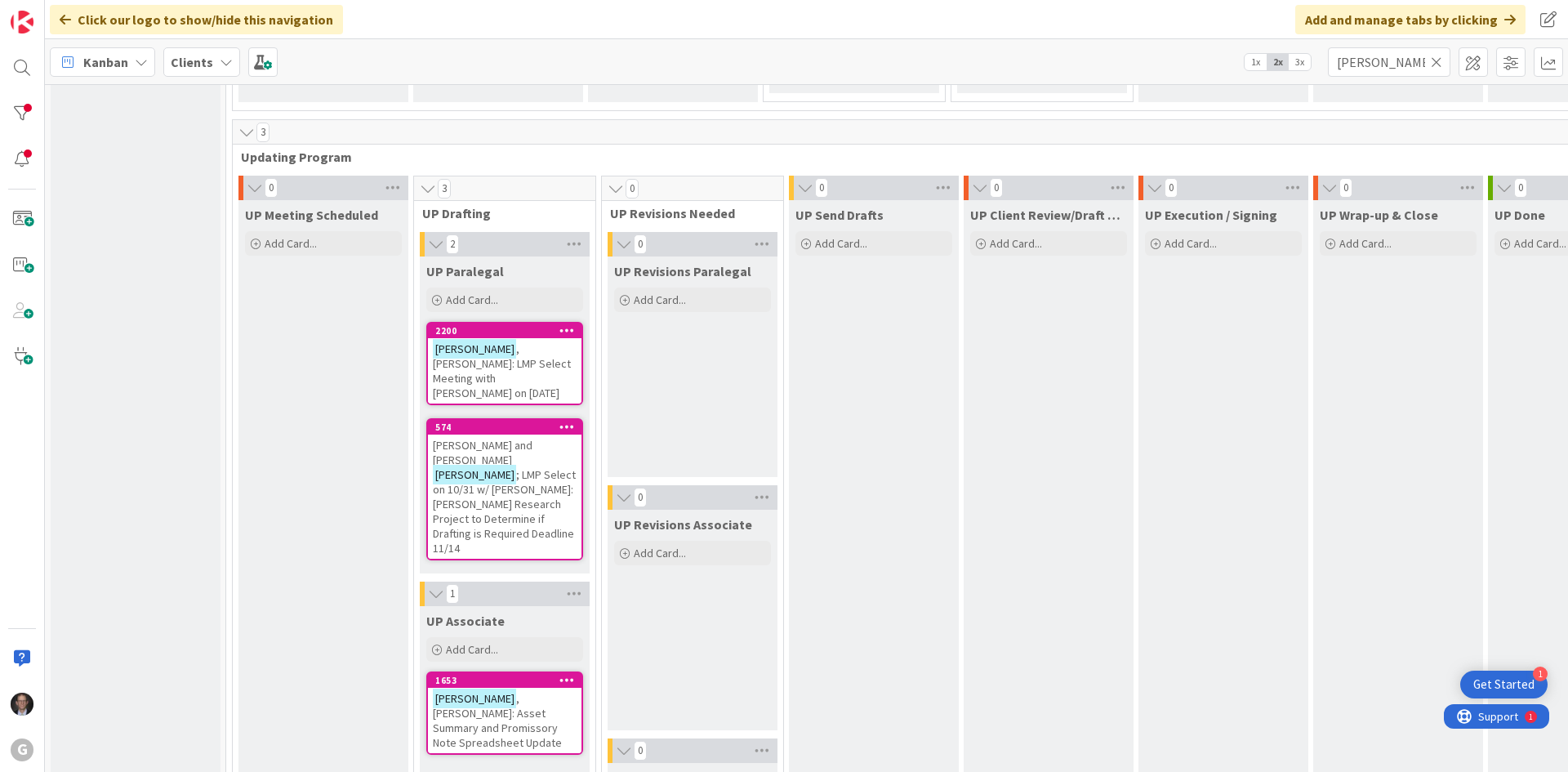
click at [468, 467] on span "; LMP Select on 10/31 w/ [PERSON_NAME]: [PERSON_NAME] Research Project to Deter…" at bounding box center [503, 511] width 143 height 88
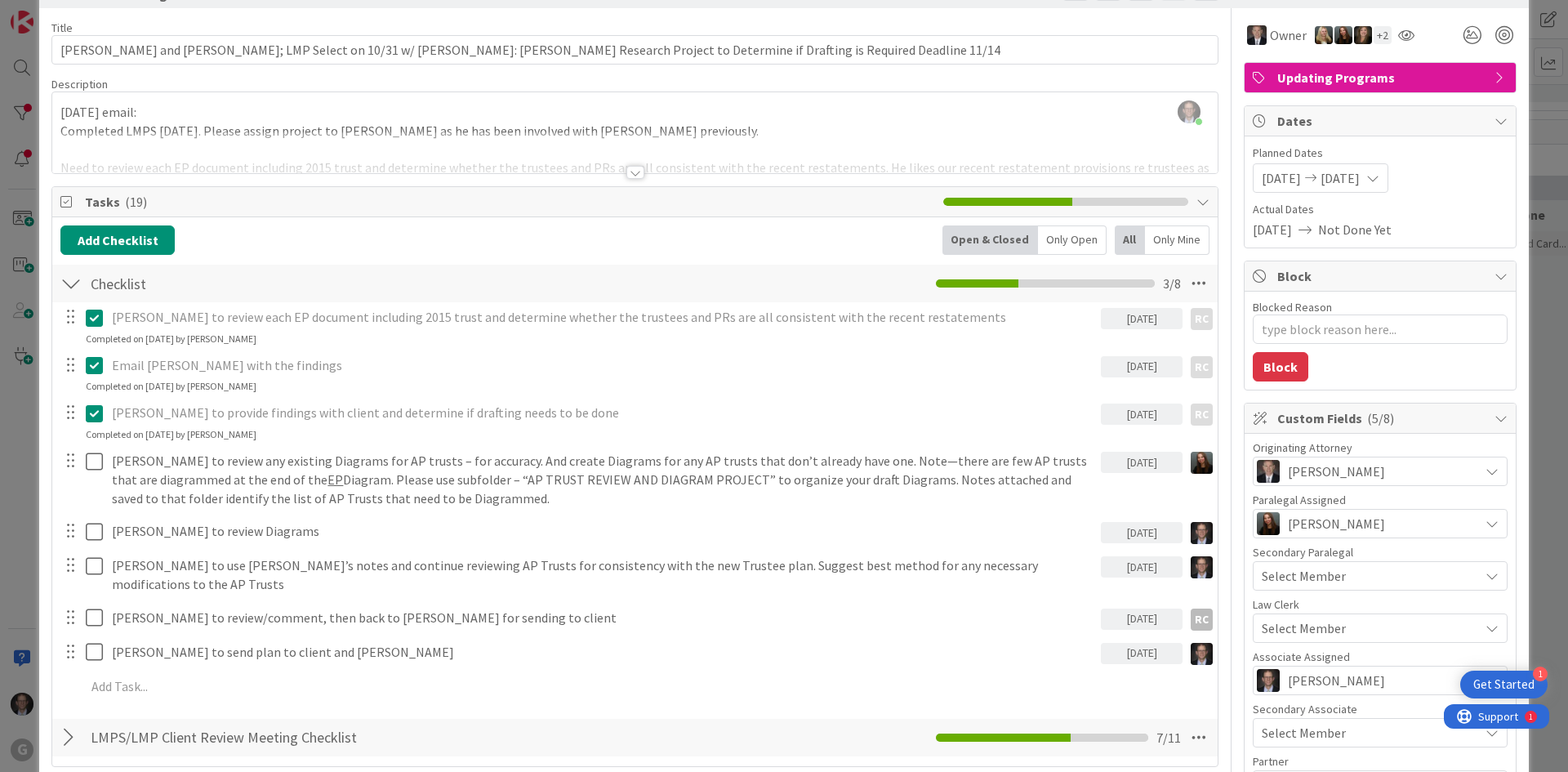
scroll to position [81, 0]
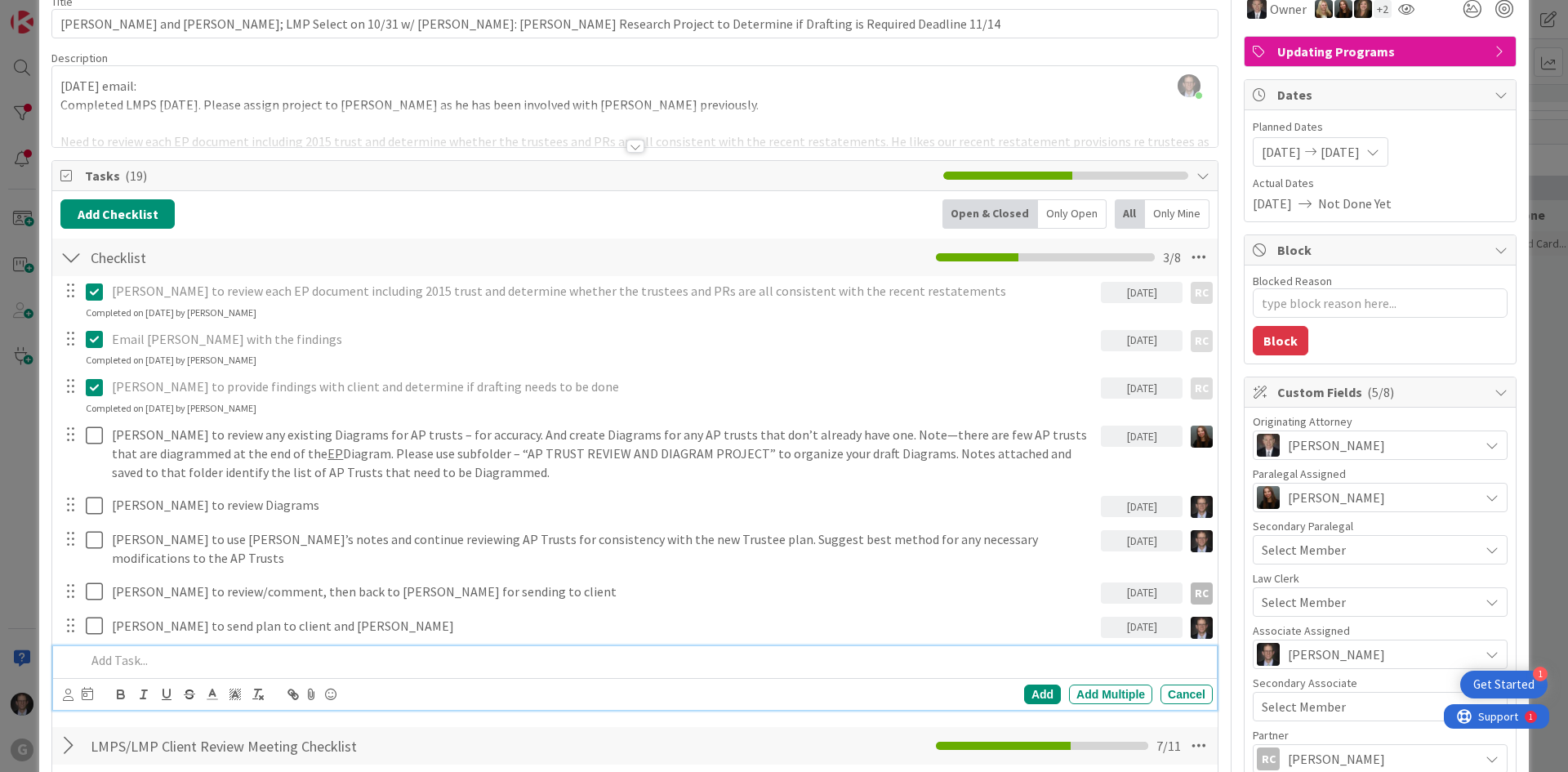
click at [115, 651] on p at bounding box center [646, 660] width 1121 height 18
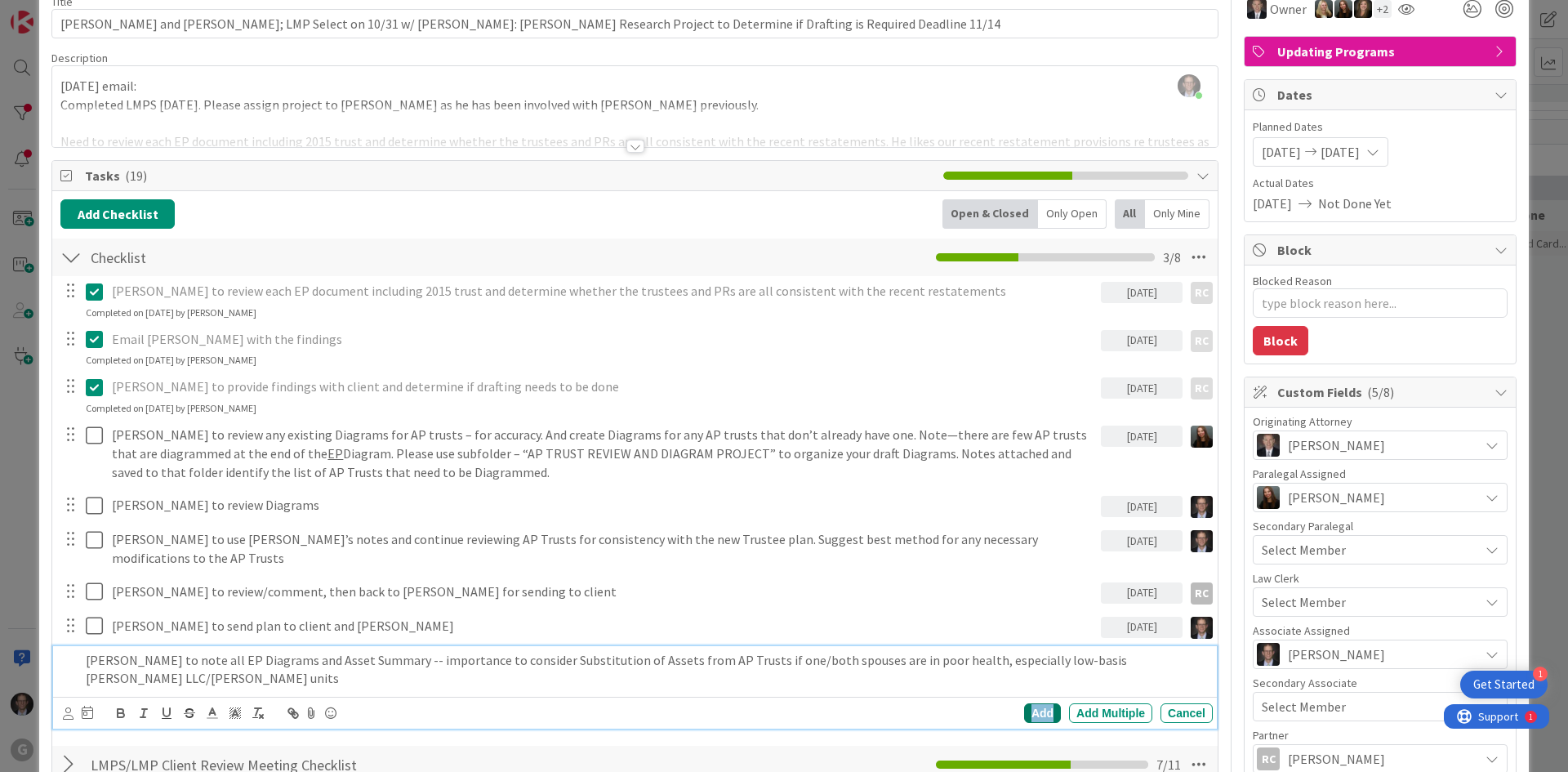
click at [1024, 703] on div "Add" at bounding box center [1043, 712] width 37 height 19
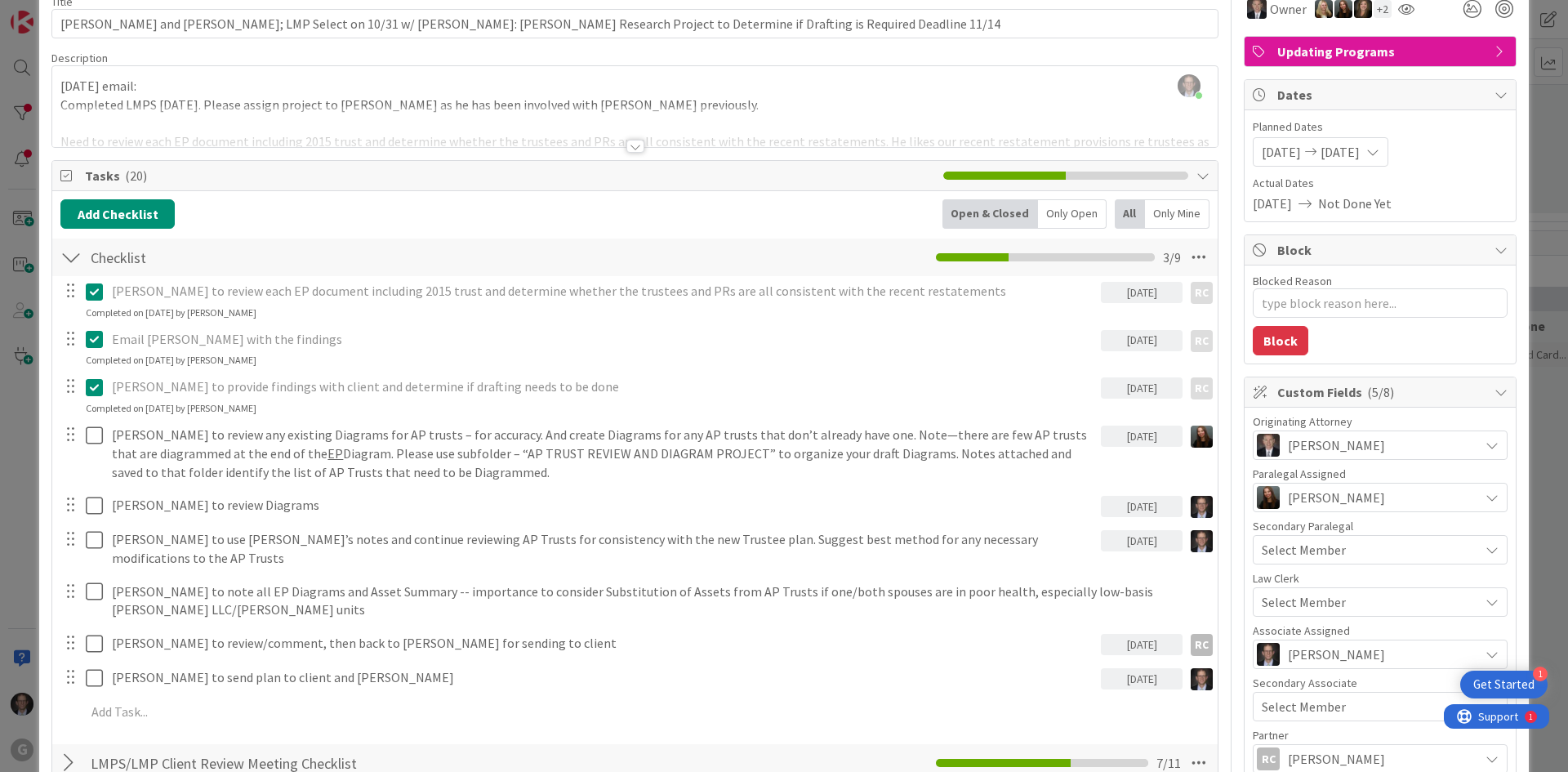
type textarea "x"
